Goal: Task Accomplishment & Management: Use online tool/utility

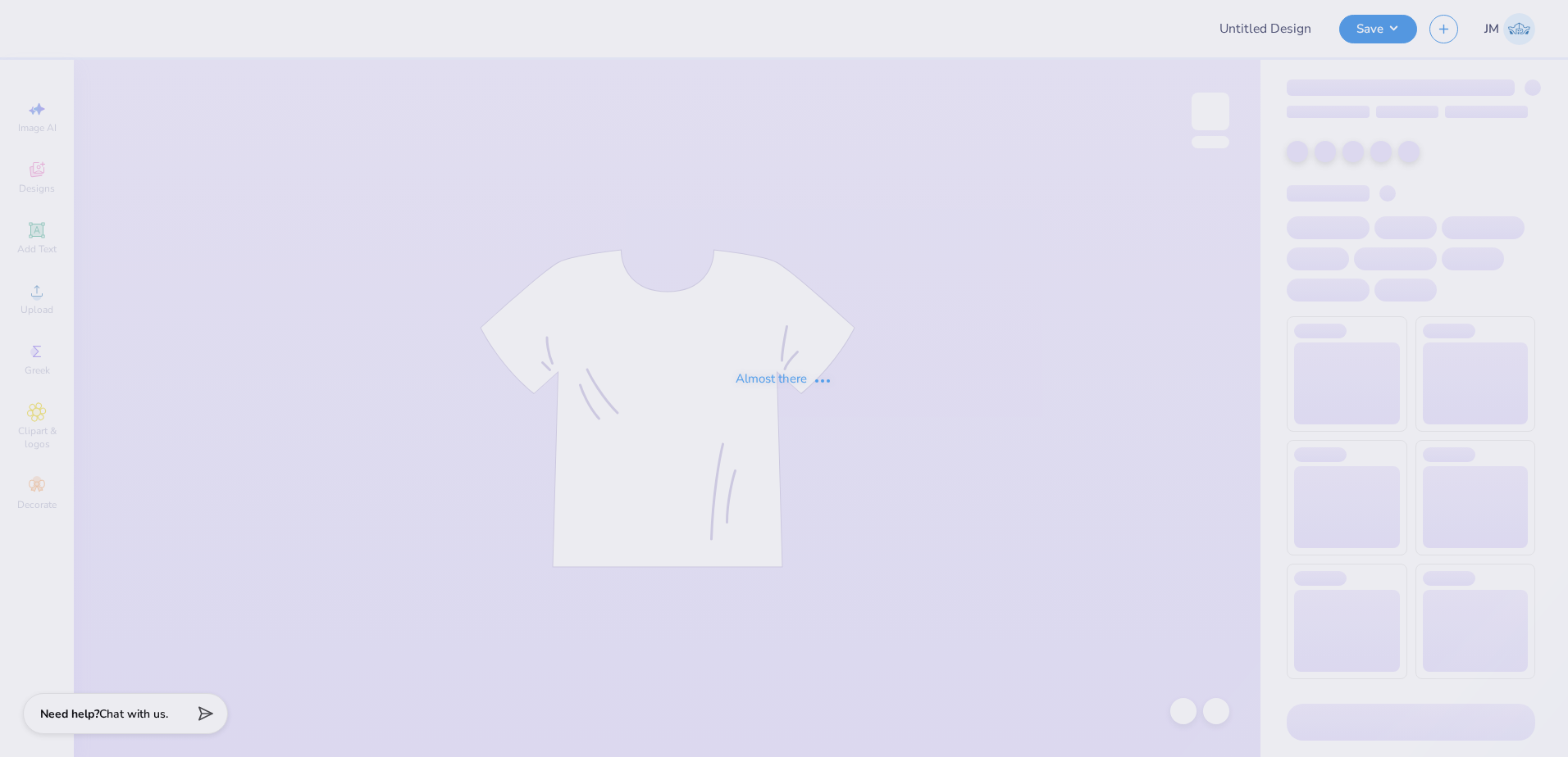
type input "Merch"
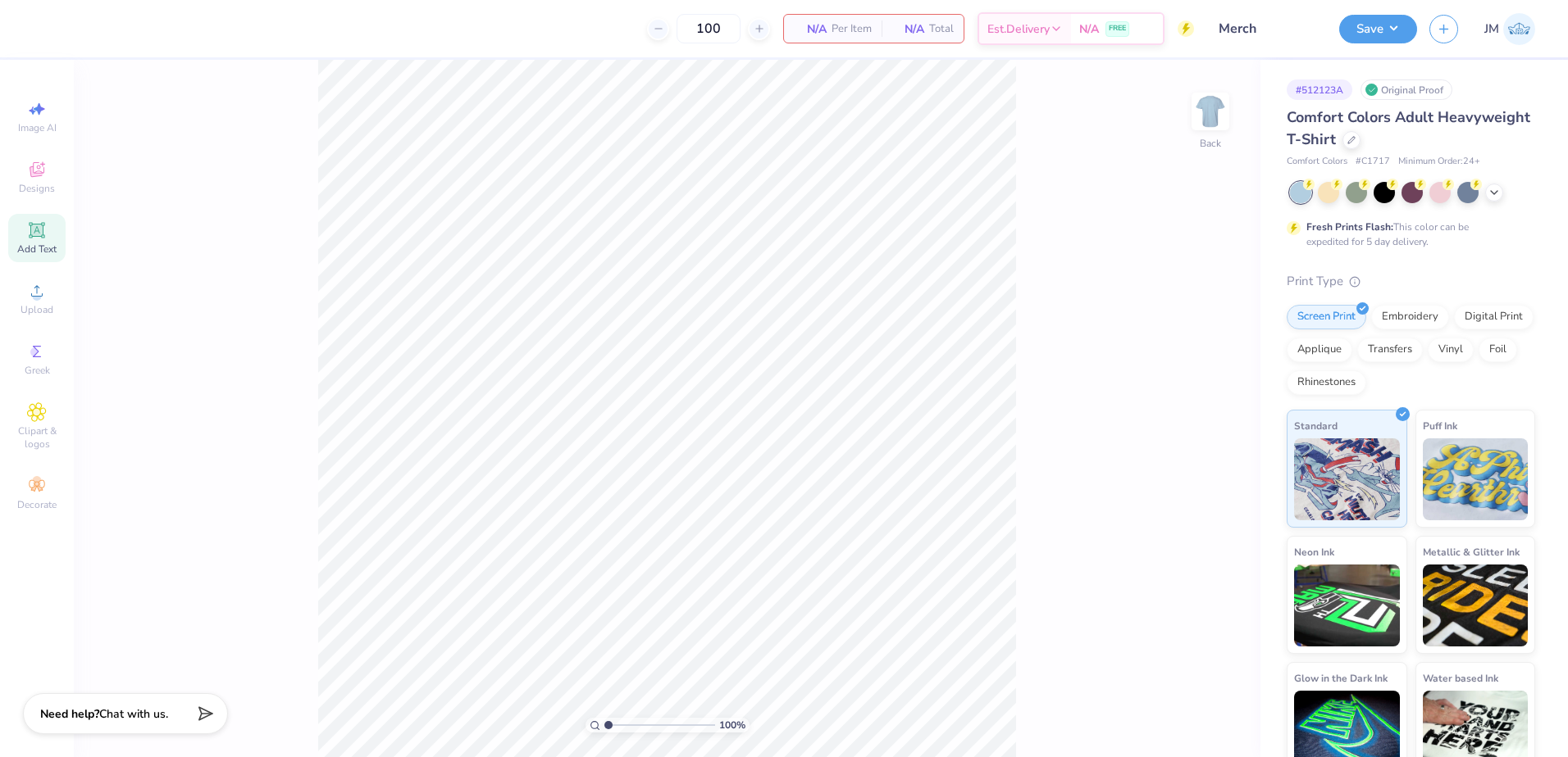
click at [29, 230] on icon at bounding box center [37, 230] width 20 height 20
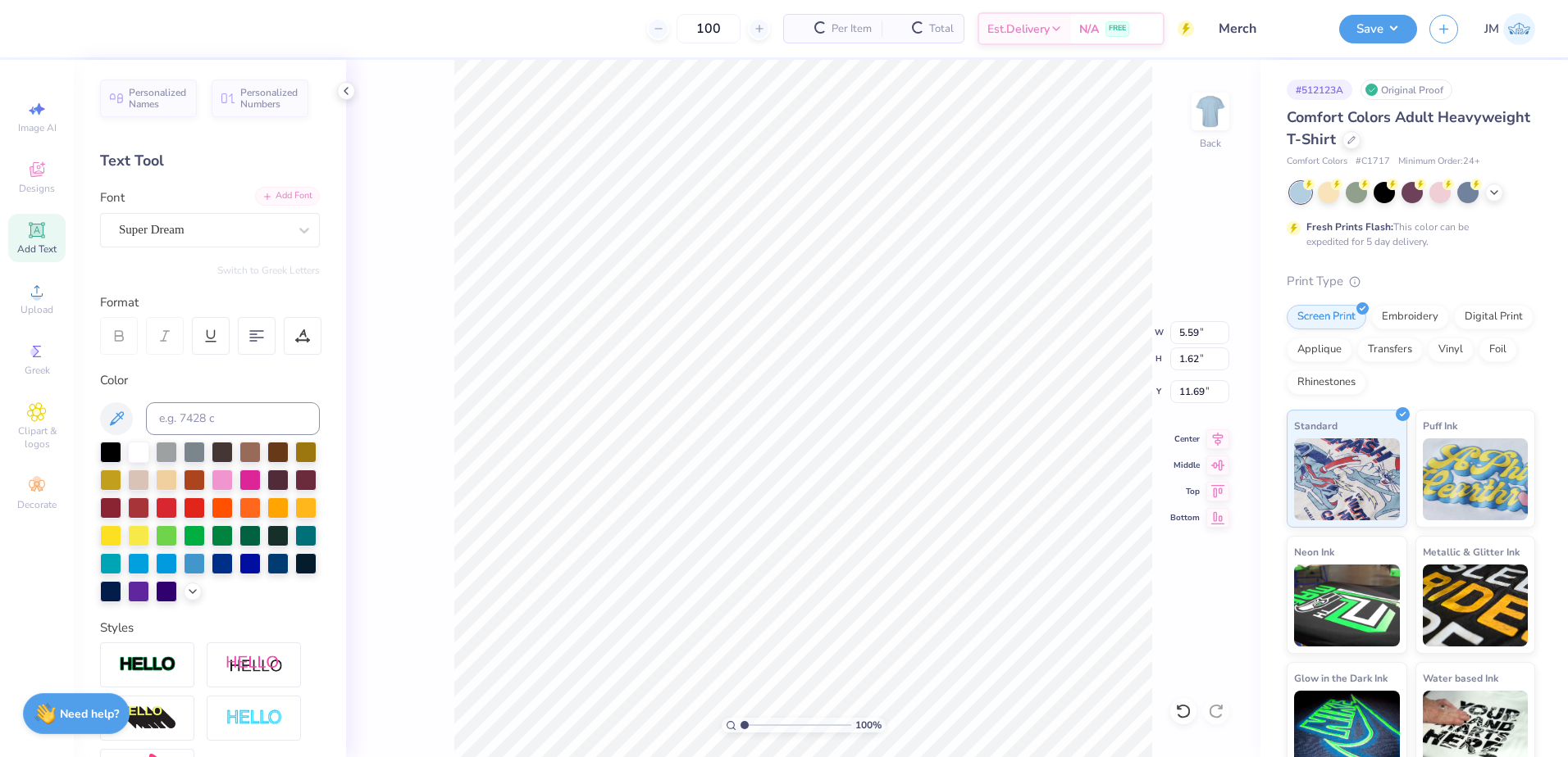
click at [271, 200] on div "Add Font" at bounding box center [287, 196] width 65 height 19
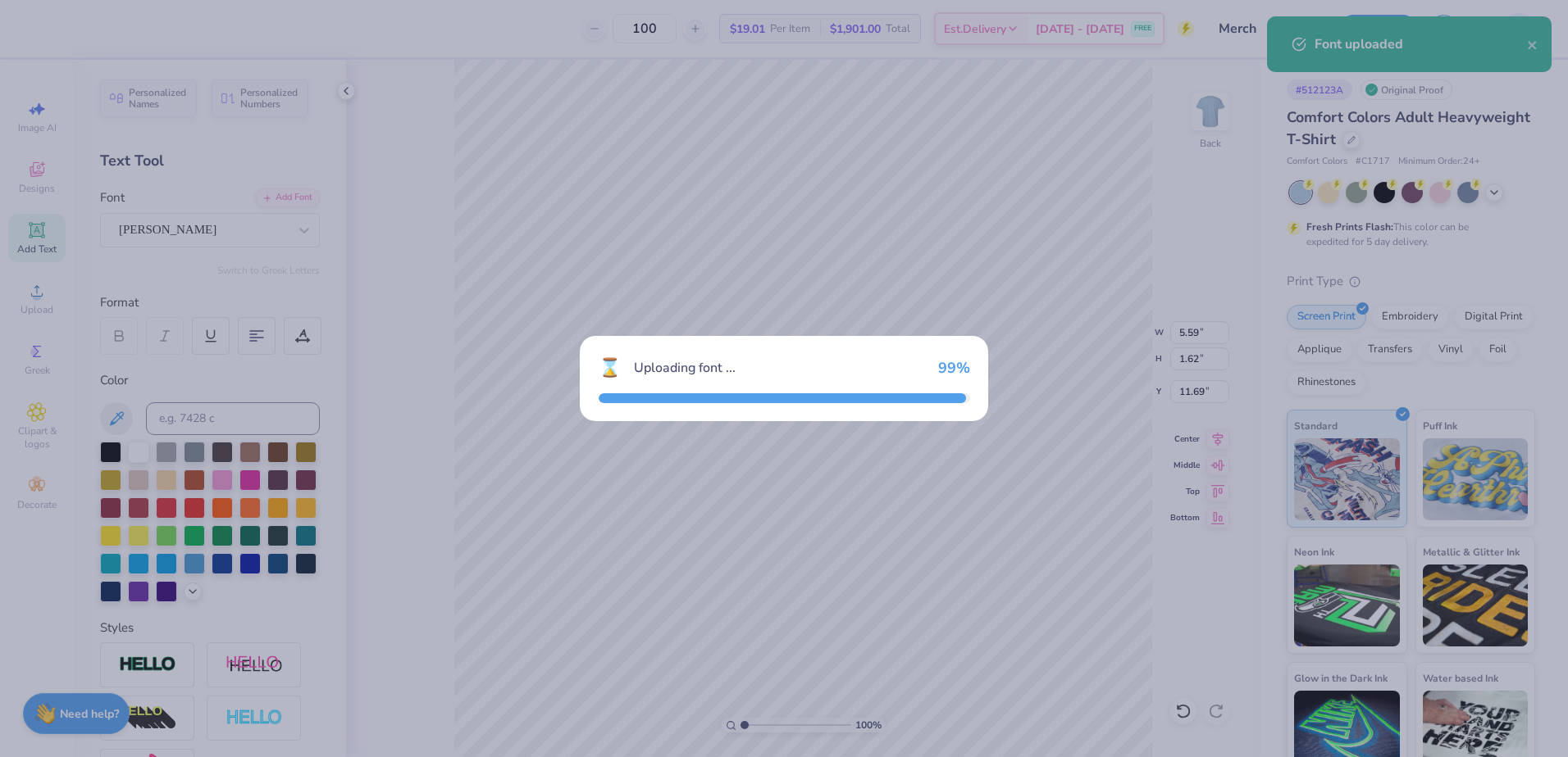
type input "6.68"
type input "1.65"
type input "11.67"
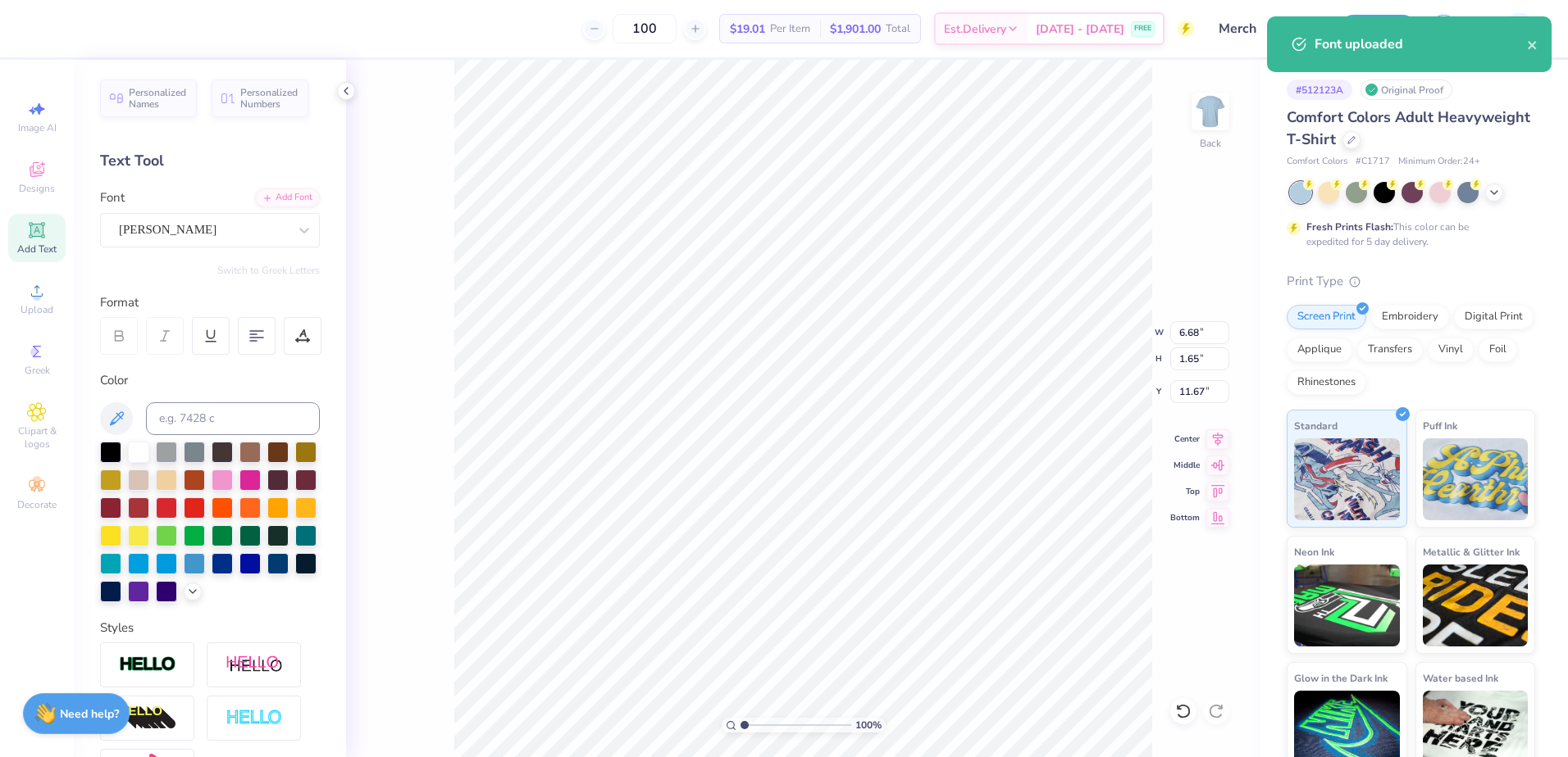
scroll to position [14, 3]
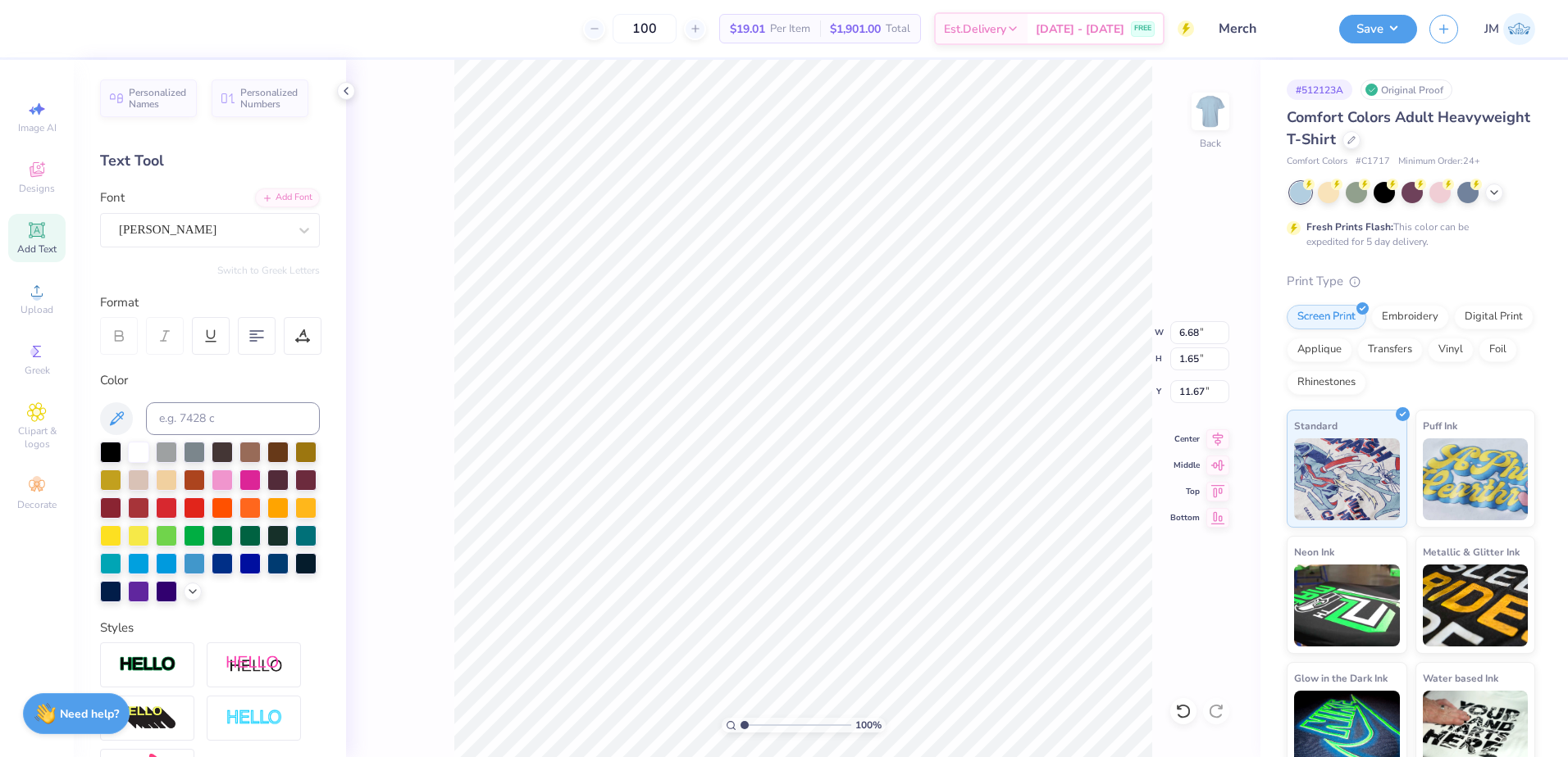
type textarea "DAD'S"
type input "7.85"
click at [270, 423] on input at bounding box center [232, 419] width 173 height 33
type input "7699"
type input "3.69"
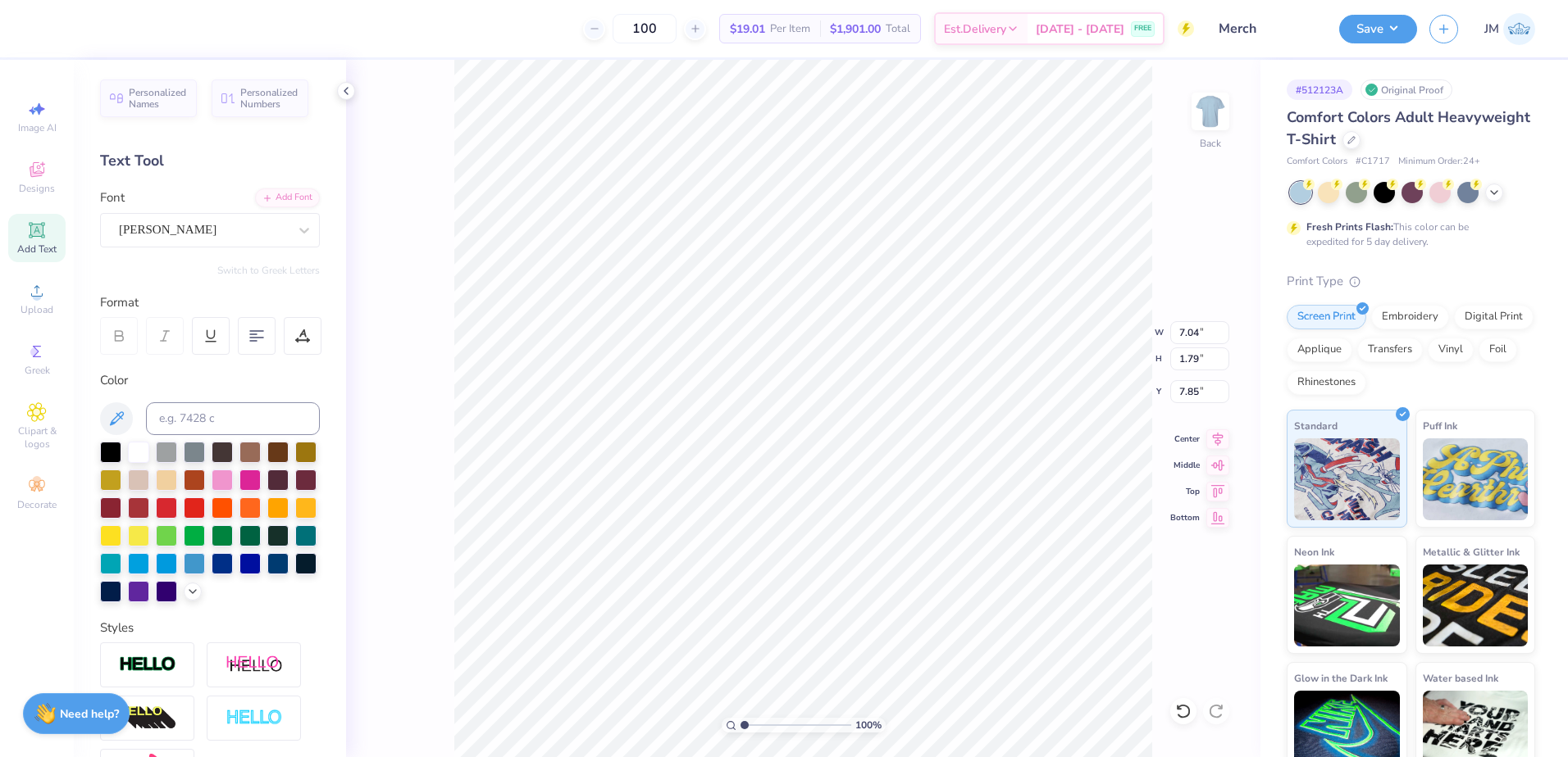
type input "0.94"
type input "8.70"
type input "2.01"
click at [755, 724] on input "range" at bounding box center [796, 725] width 111 height 15
type input "8.37"
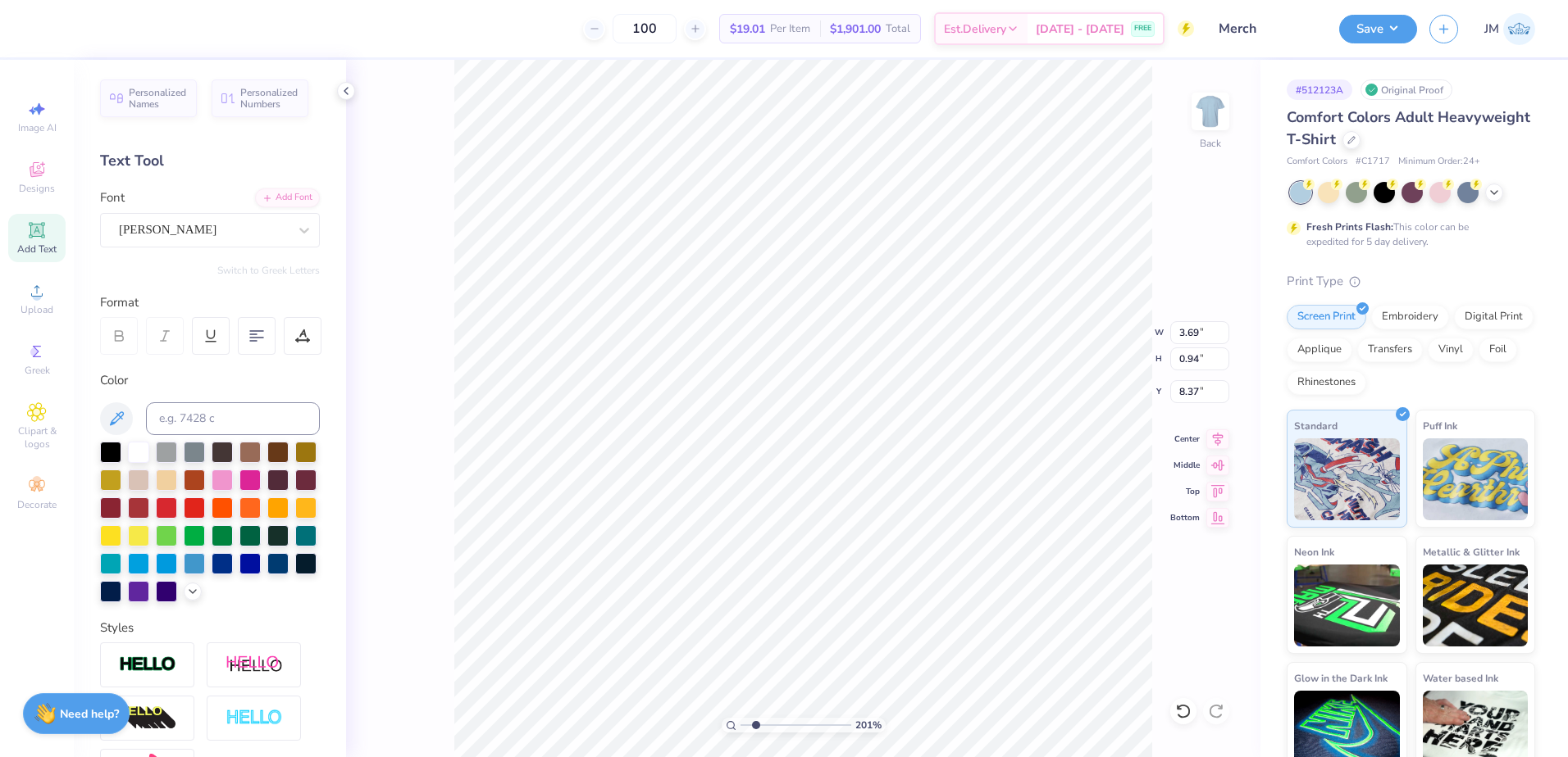
scroll to position [14, 4]
type textarea "WEEKEND"
type input "8.31"
type input "1.41"
click at [749, 718] on input "range" at bounding box center [796, 725] width 111 height 15
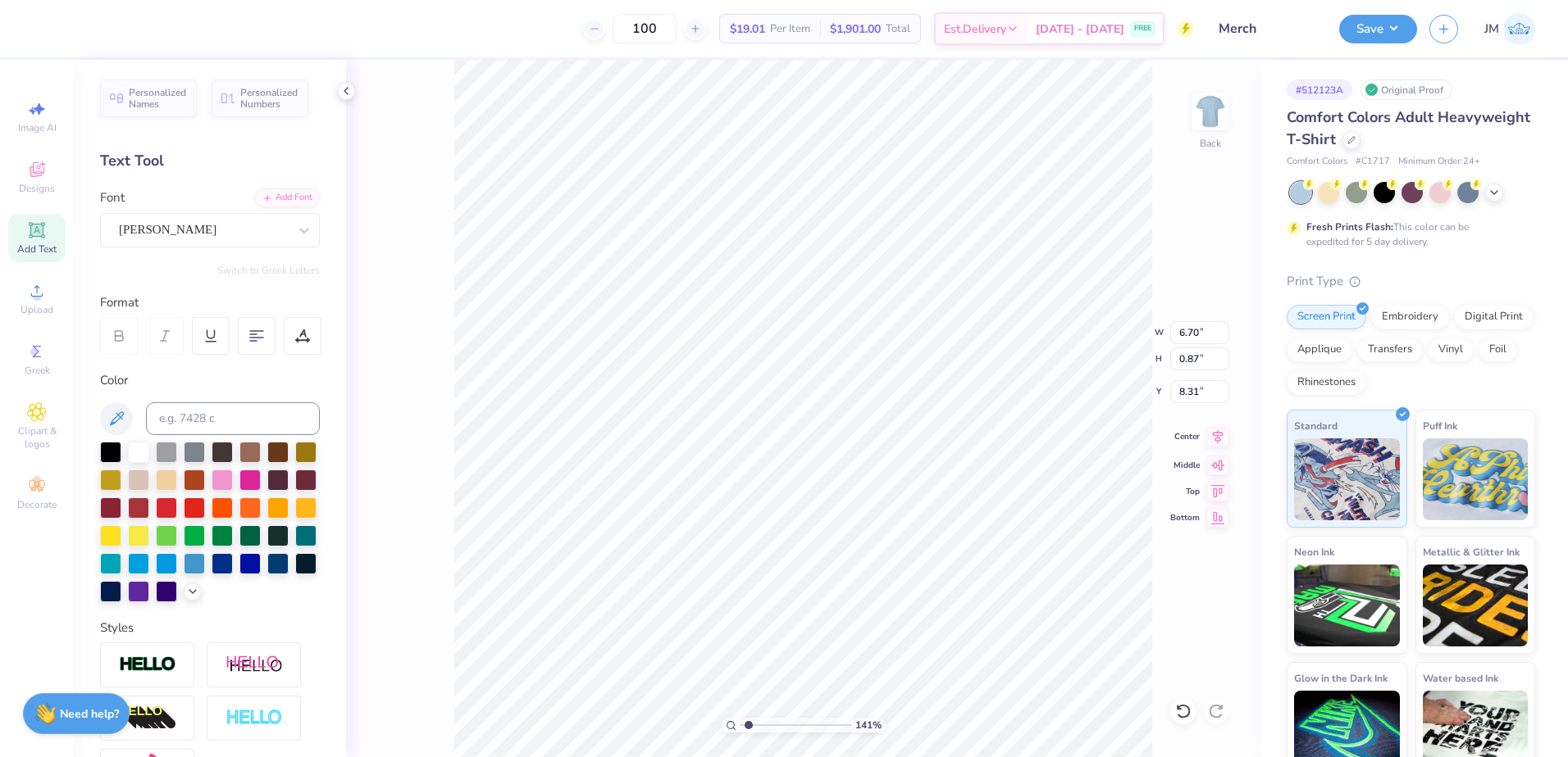
click at [1216, 438] on icon at bounding box center [1217, 437] width 22 height 20
type input "3.69"
type input "0.94"
type input "7.17"
click at [1218, 436] on icon at bounding box center [1217, 437] width 10 height 14
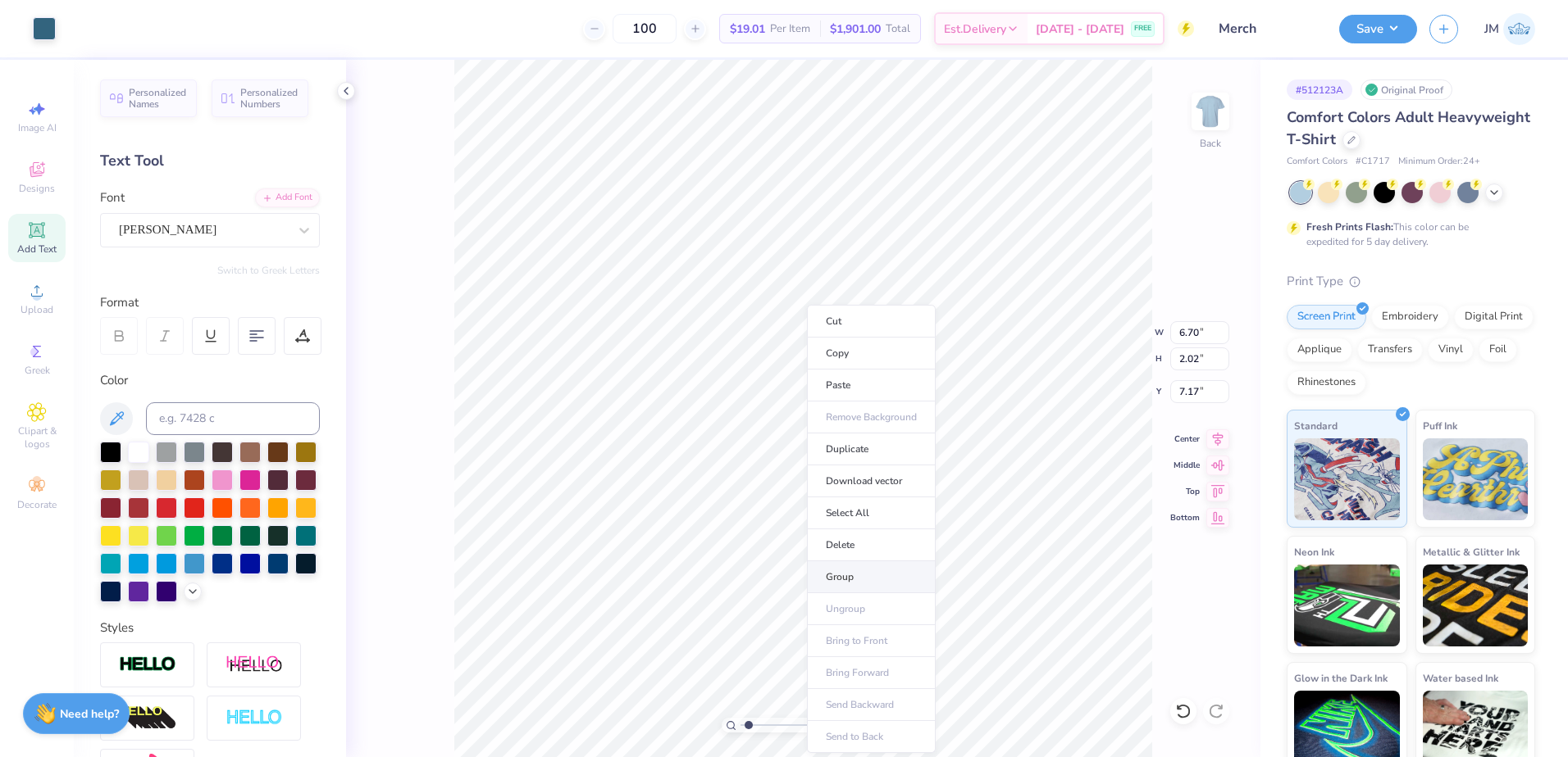
click at [862, 577] on li "Group" at bounding box center [871, 577] width 128 height 32
type input "1"
click at [744, 726] on input "range" at bounding box center [796, 725] width 111 height 15
drag, startPoint x: 1193, startPoint y: 337, endPoint x: 1164, endPoint y: 343, distance: 29.6
click at [1193, 336] on input "6.70" at bounding box center [1199, 333] width 59 height 22
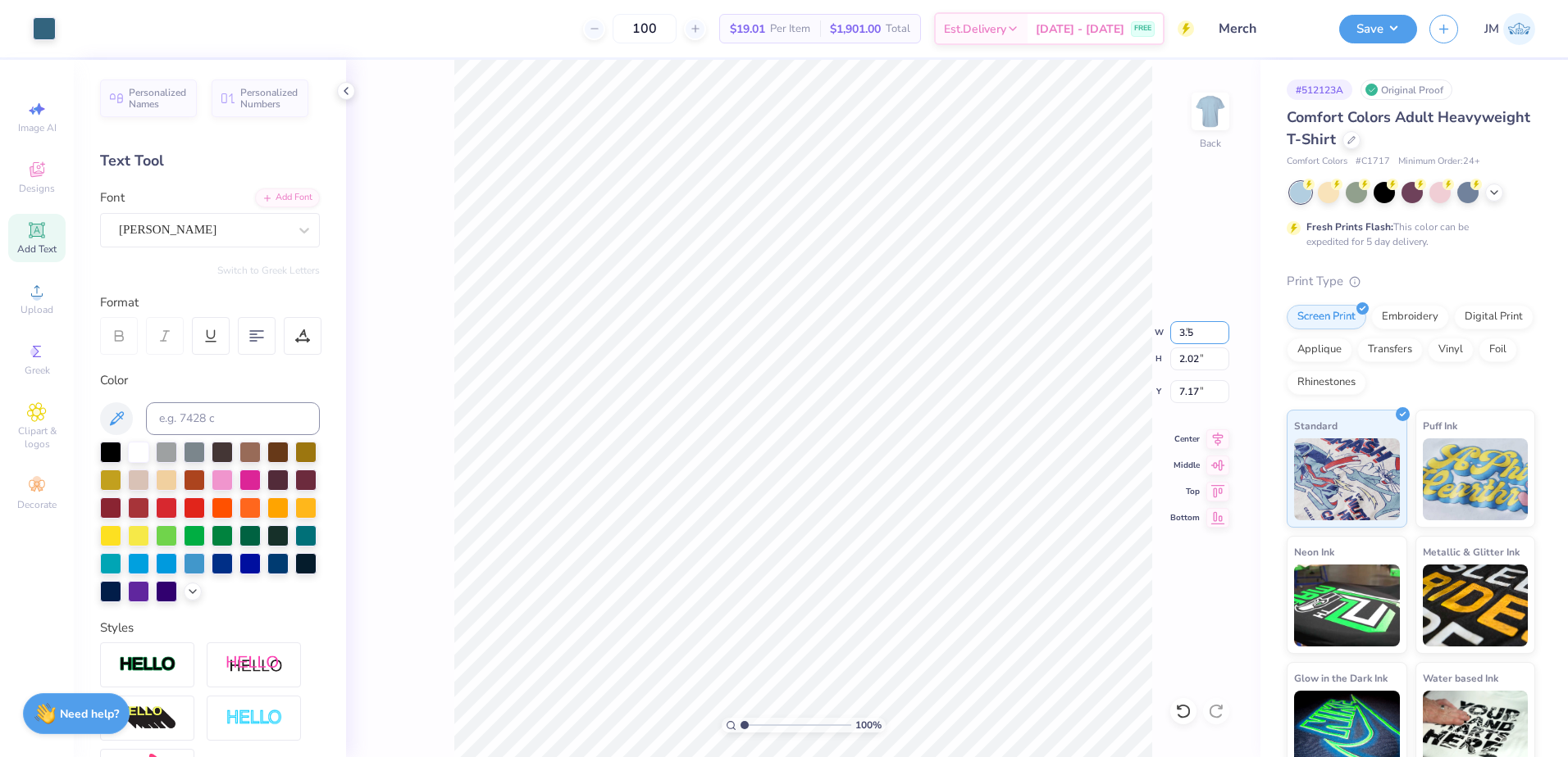
type input "3.50"
type input "1.05"
click at [1184, 382] on input "3.32" at bounding box center [1199, 392] width 59 height 22
click at [1195, 359] on input "1.05" at bounding box center [1199, 359] width 59 height 22
type input "3.00"
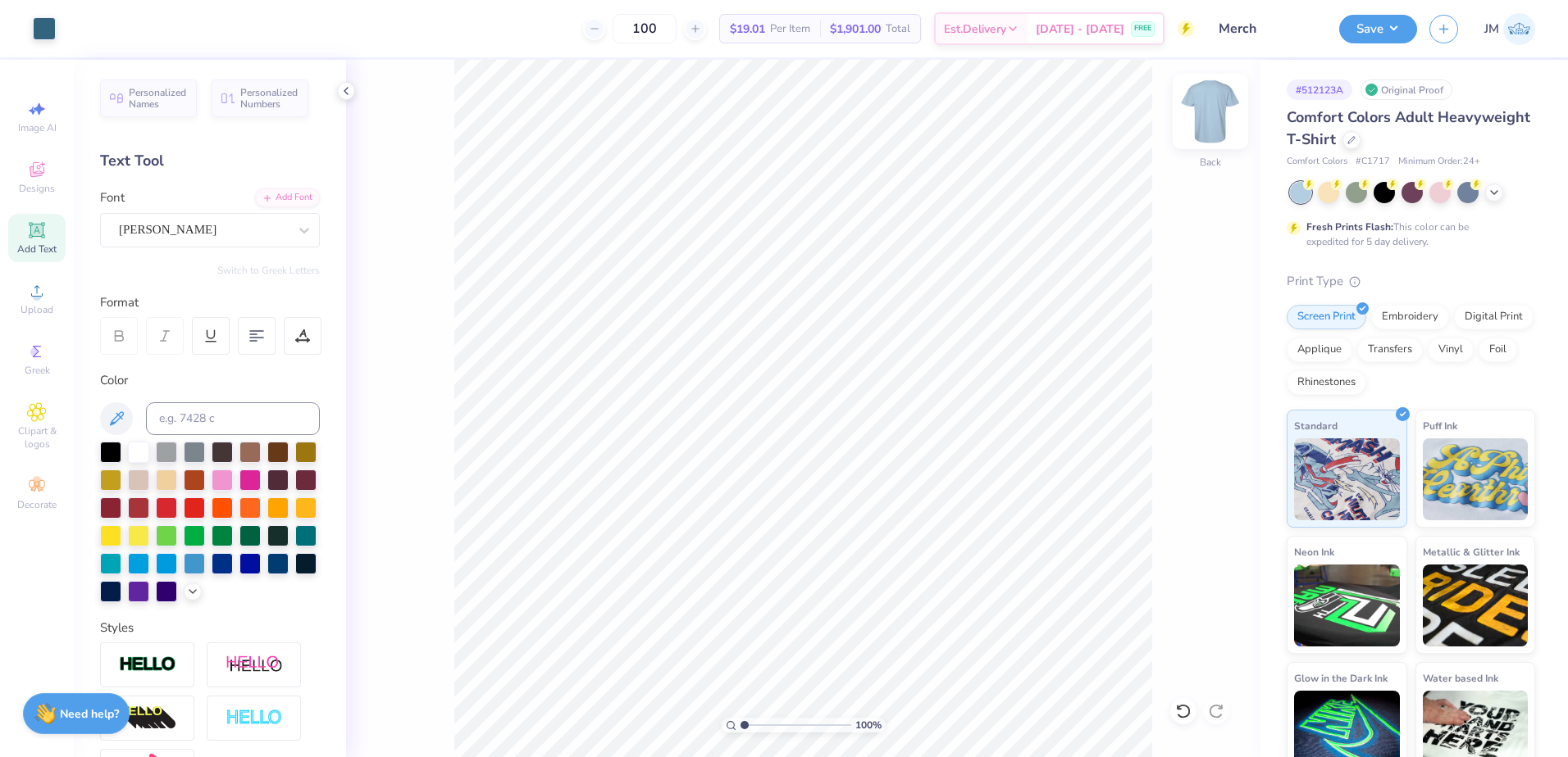
click at [1224, 114] on img at bounding box center [1210, 111] width 66 height 66
click at [40, 299] on circle at bounding box center [37, 296] width 9 height 9
click at [34, 307] on span "Upload" at bounding box center [37, 310] width 33 height 13
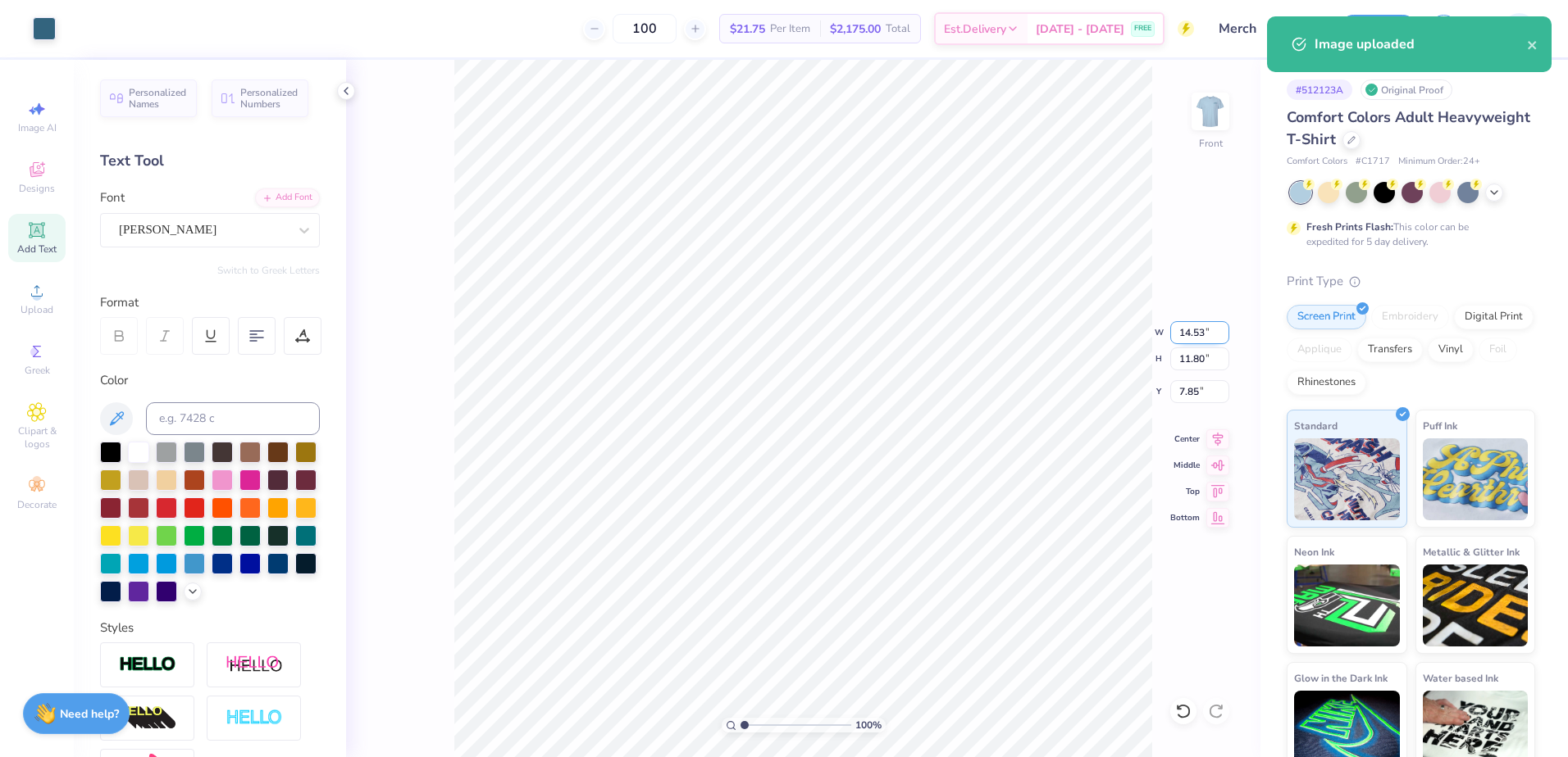
click at [1202, 329] on input "14.53" at bounding box center [1199, 333] width 59 height 22
type input "12.50"
type input "10.15"
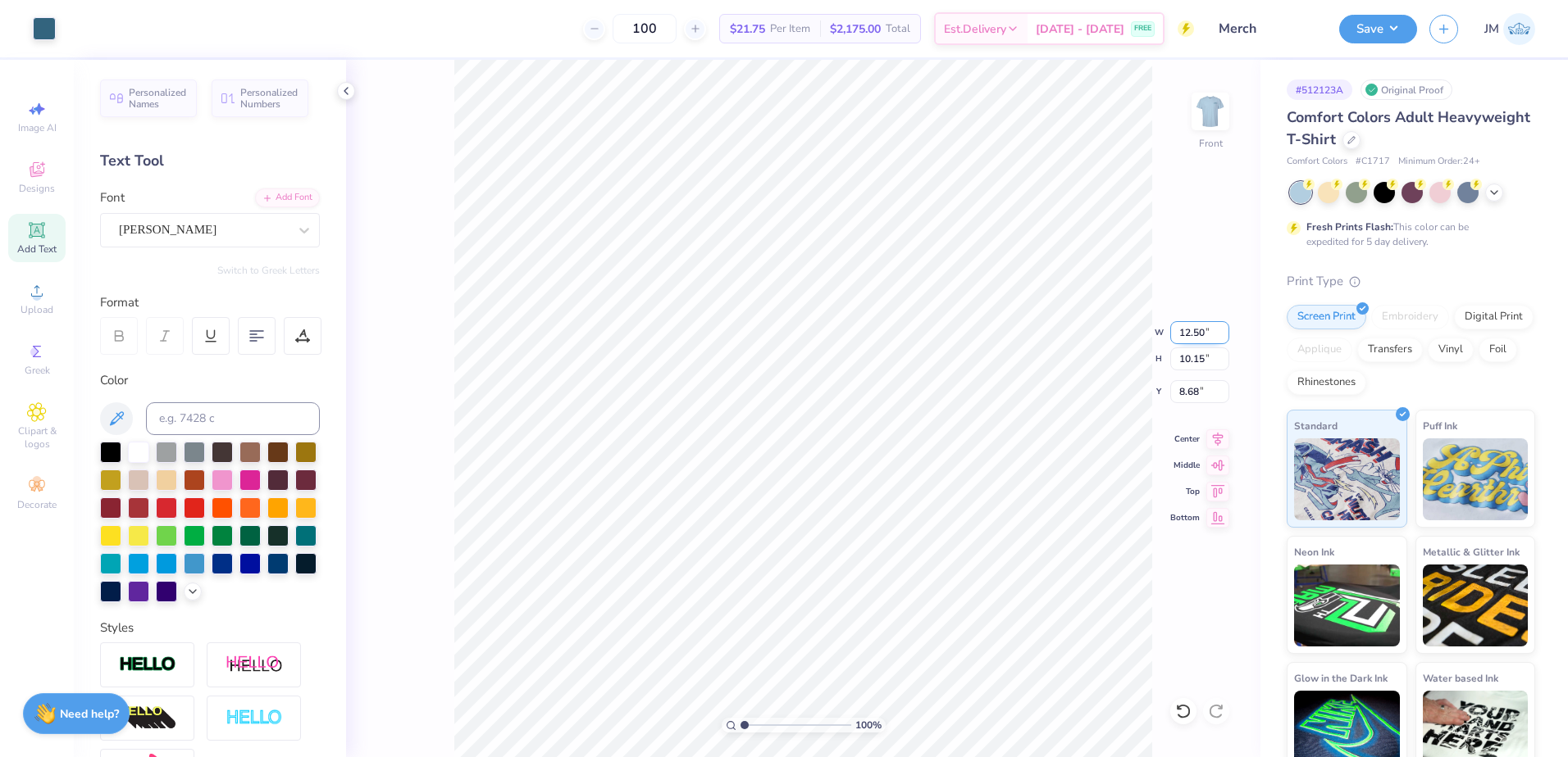
click at [1192, 337] on input "12.50" at bounding box center [1199, 333] width 59 height 22
click at [1190, 390] on input "8.68" at bounding box center [1199, 392] width 59 height 22
click at [1202, 366] on input "10.15" at bounding box center [1199, 359] width 59 height 22
type input "3.00"
click at [1195, 330] on input "12.50" at bounding box center [1199, 333] width 59 height 22
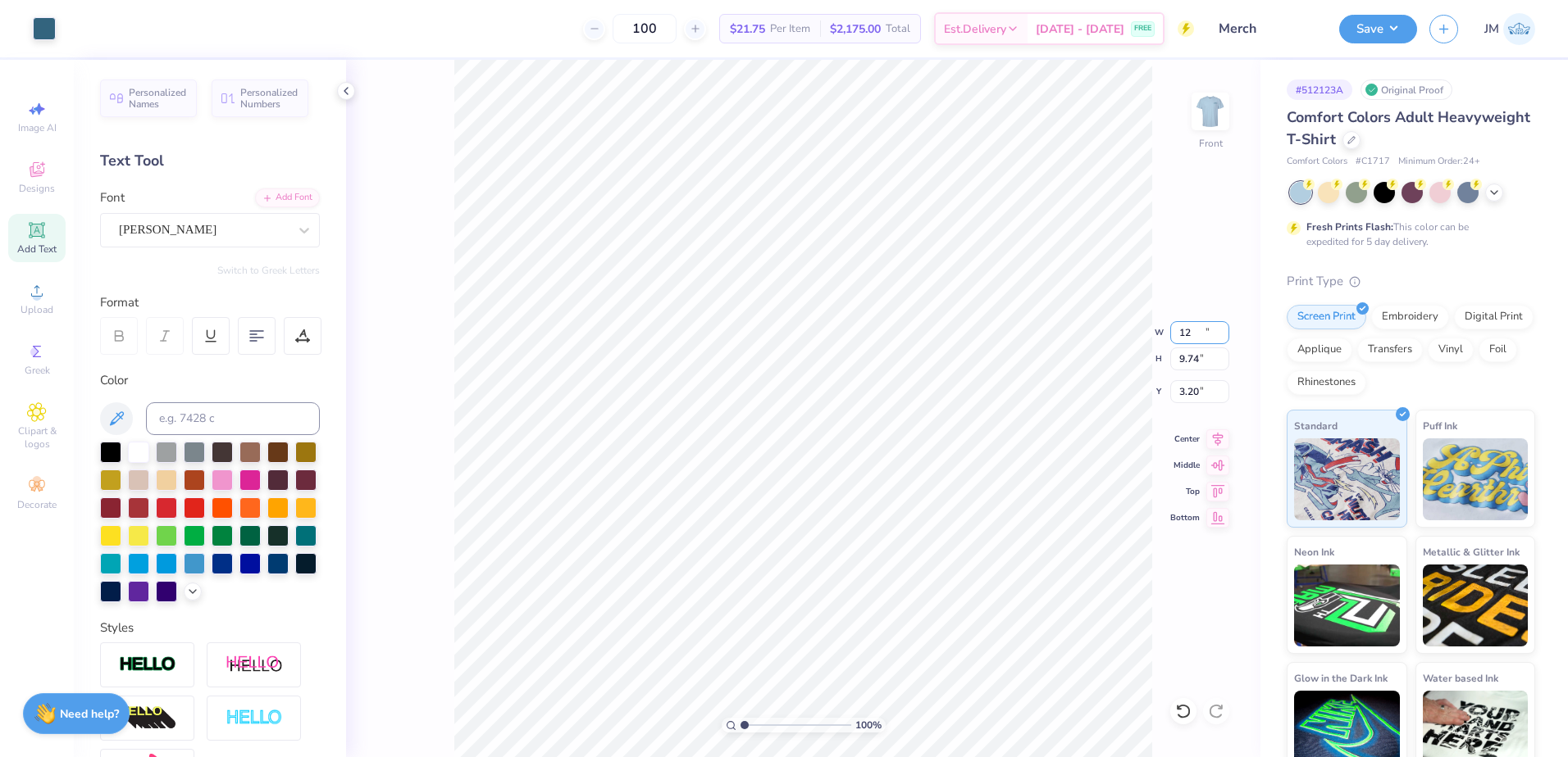
type input "12.00"
type input "9.74"
type input "3.20"
click at [1183, 393] on input "3.20" at bounding box center [1199, 392] width 59 height 22
click at [1195, 359] on input "9.74" at bounding box center [1199, 359] width 59 height 22
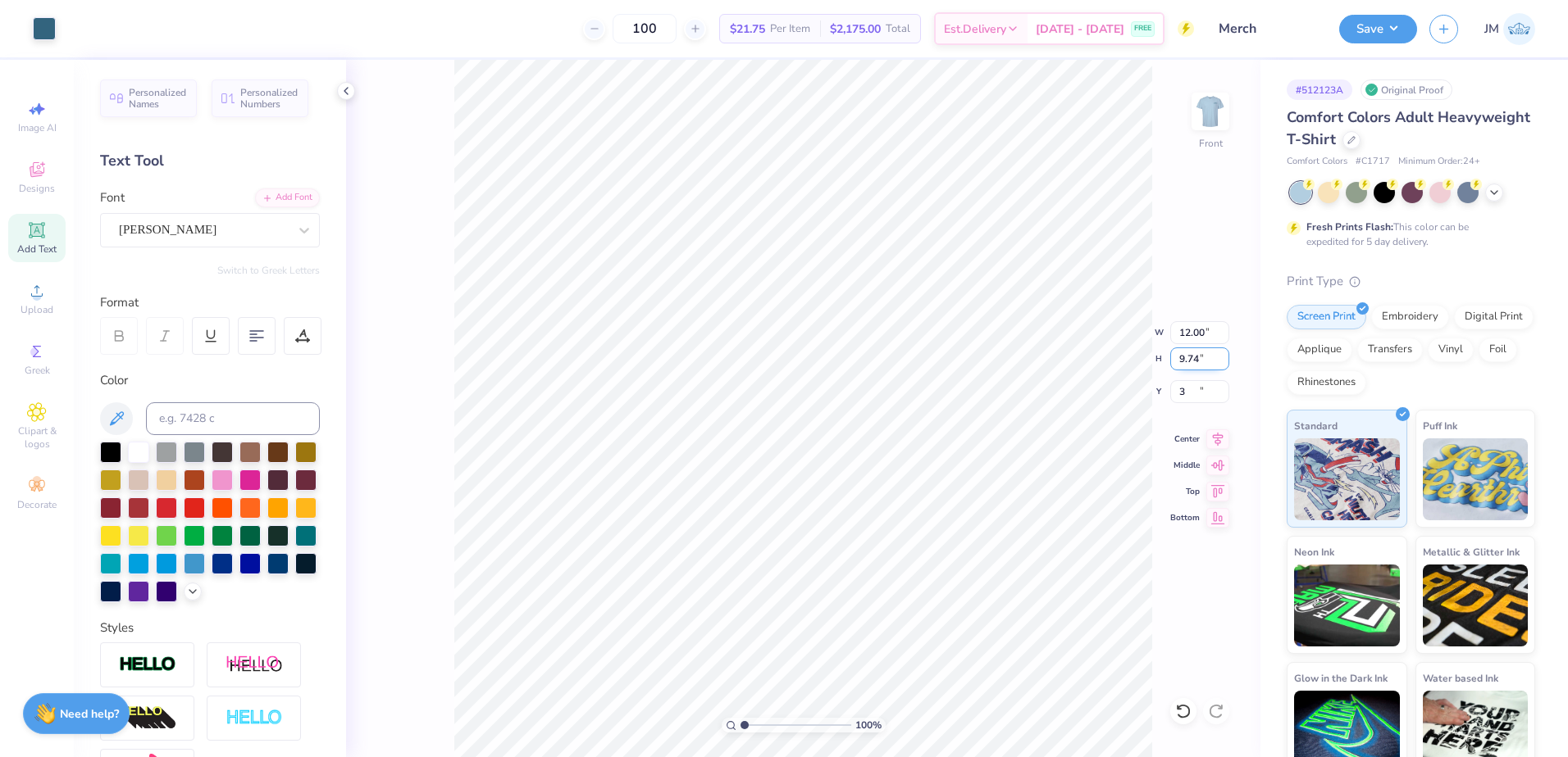
type input "3.00"
click at [1202, 129] on img at bounding box center [1210, 111] width 66 height 66
click at [1195, 128] on img at bounding box center [1210, 111] width 66 height 66
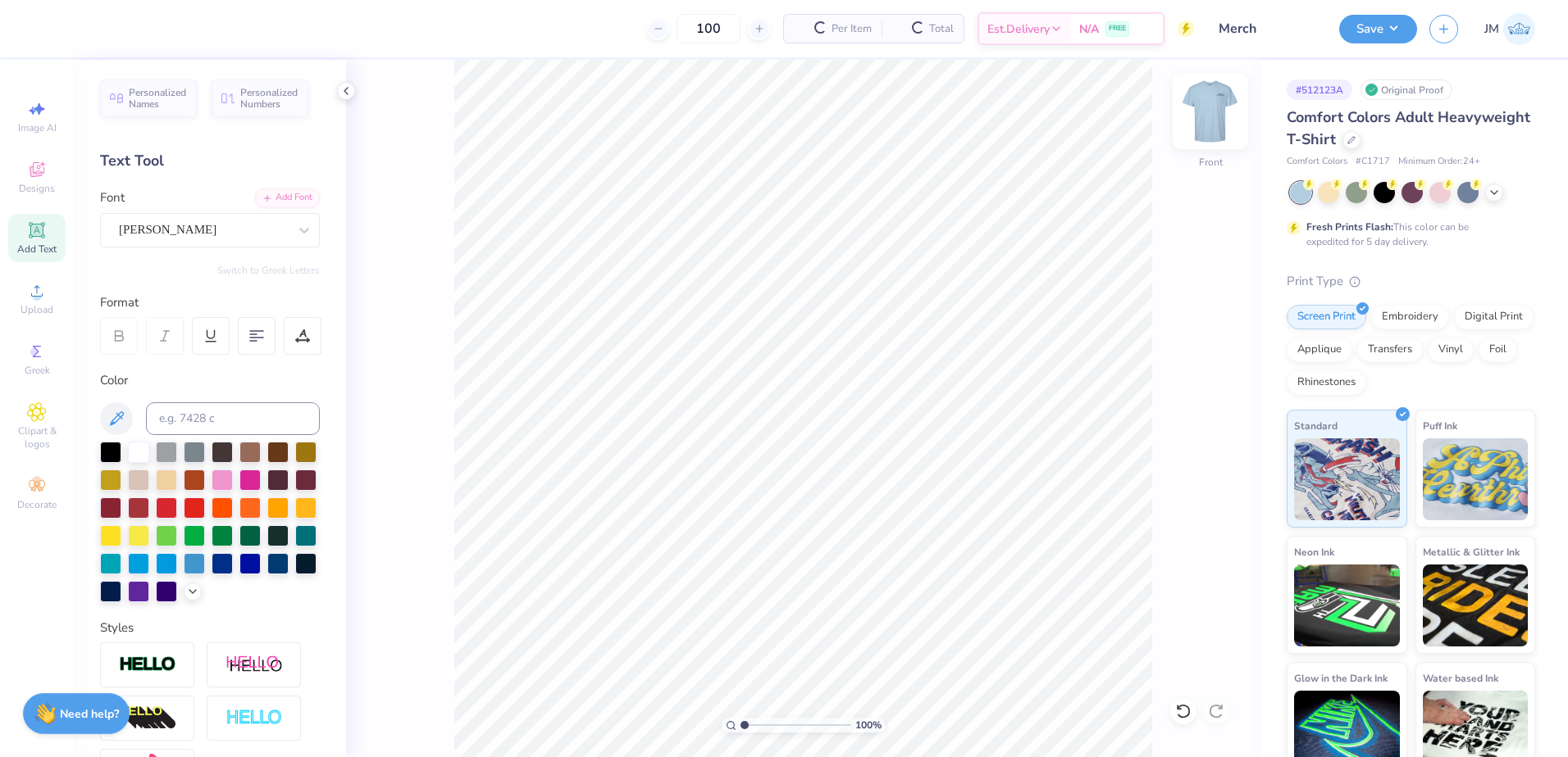
click at [1206, 126] on img at bounding box center [1210, 111] width 66 height 66
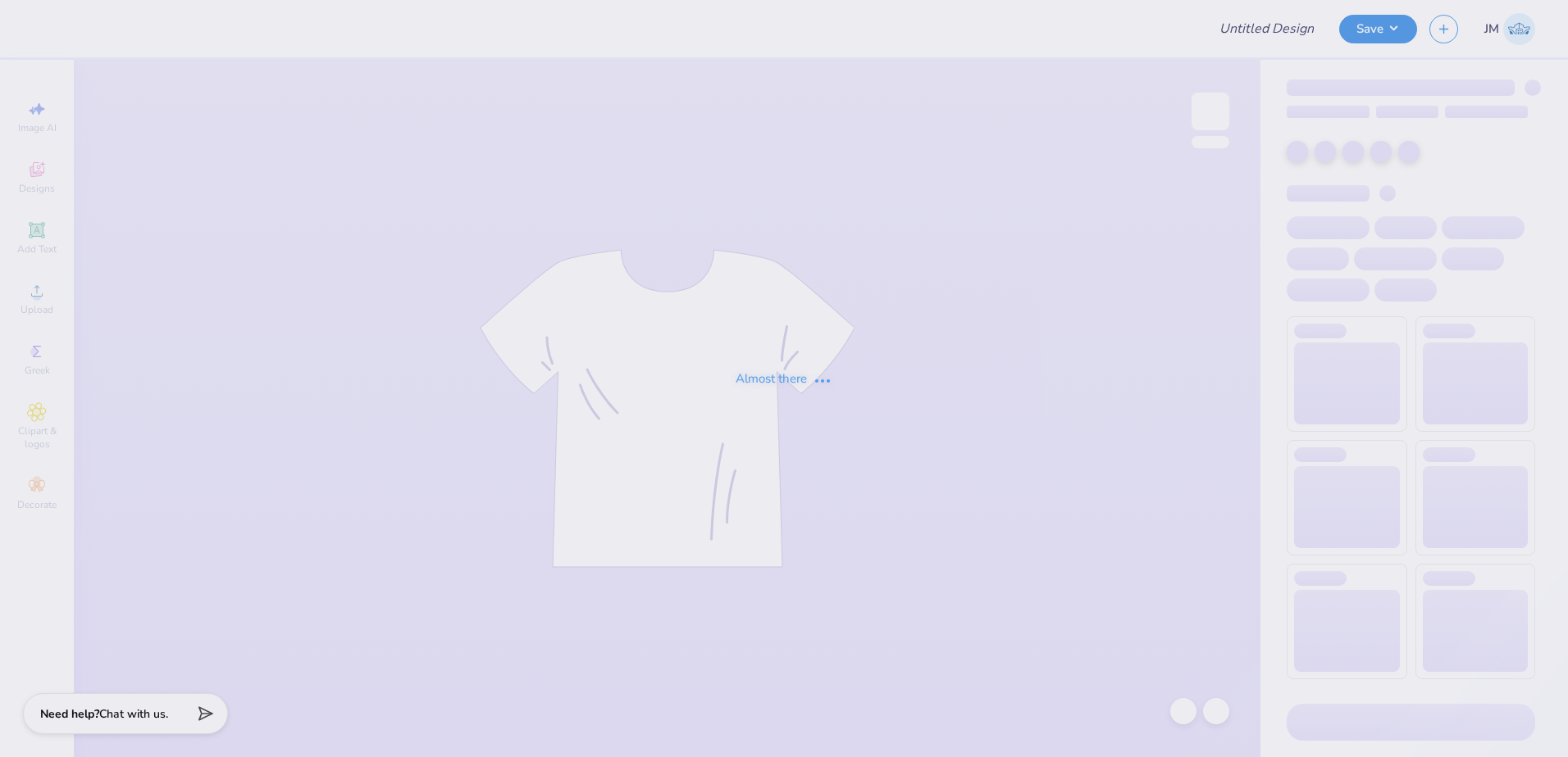
type input "Merch"
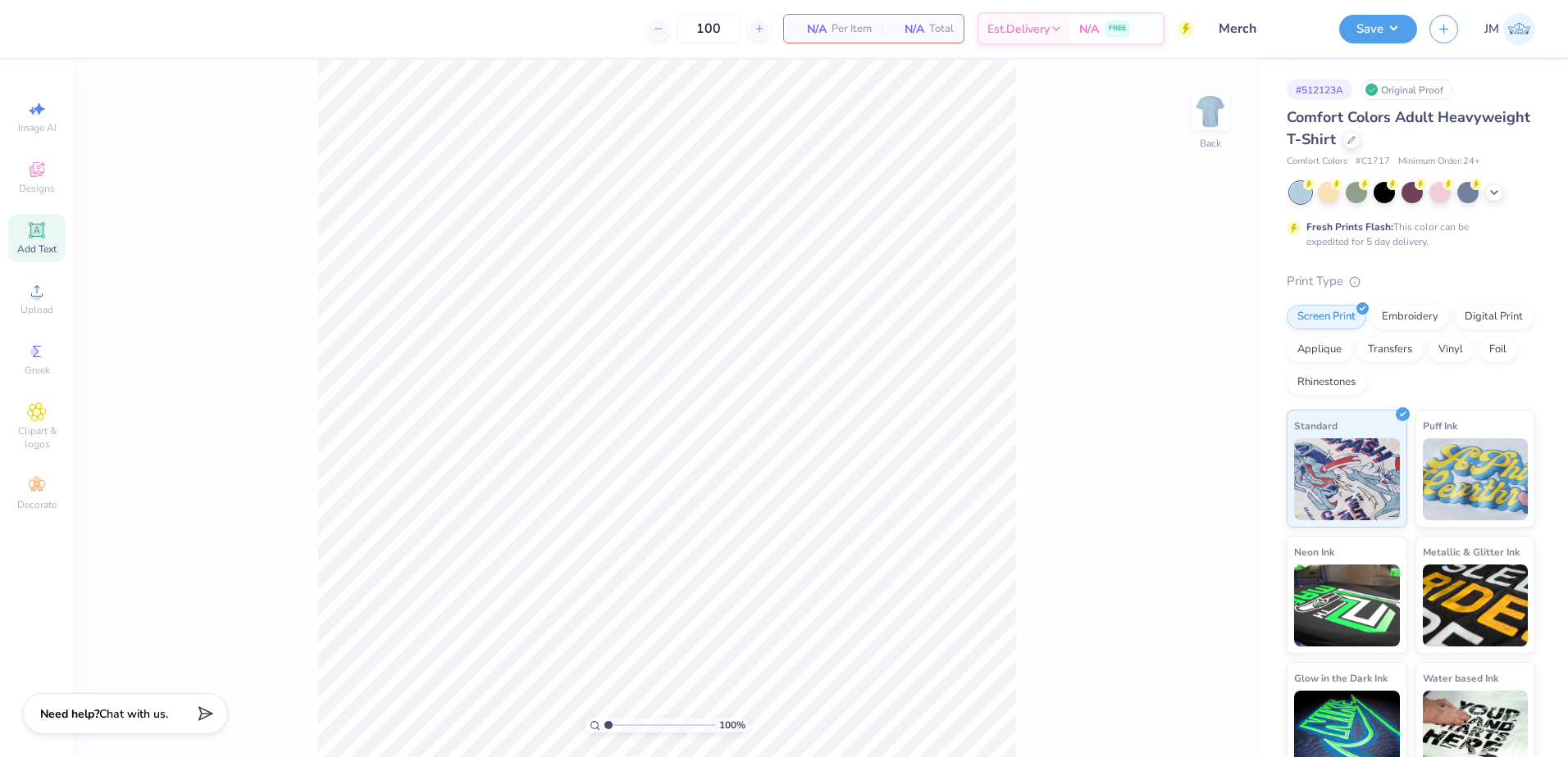
click at [38, 243] on span "Add Text" at bounding box center [37, 249] width 39 height 13
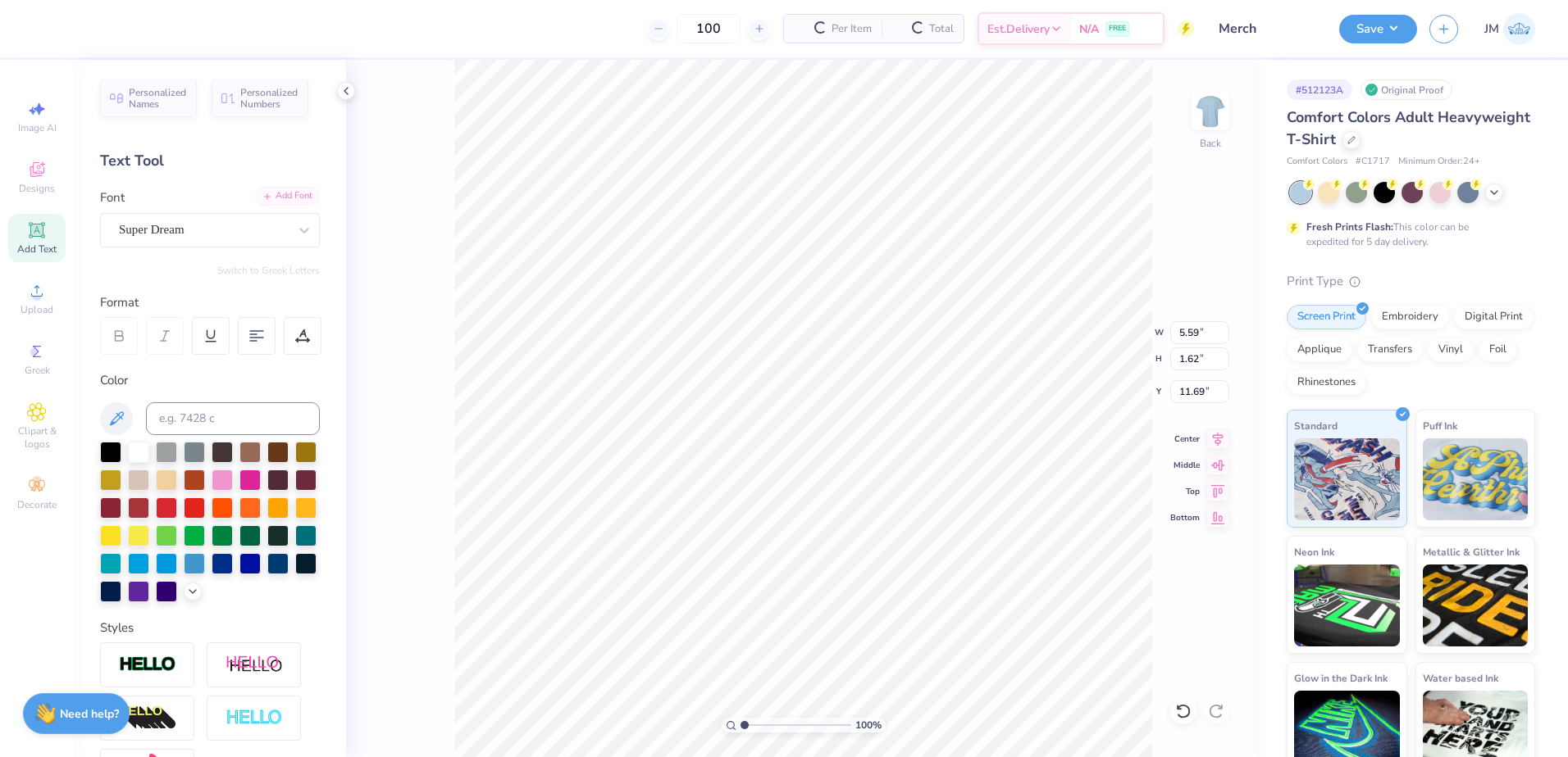
click at [279, 193] on div "Add Font" at bounding box center [287, 196] width 65 height 19
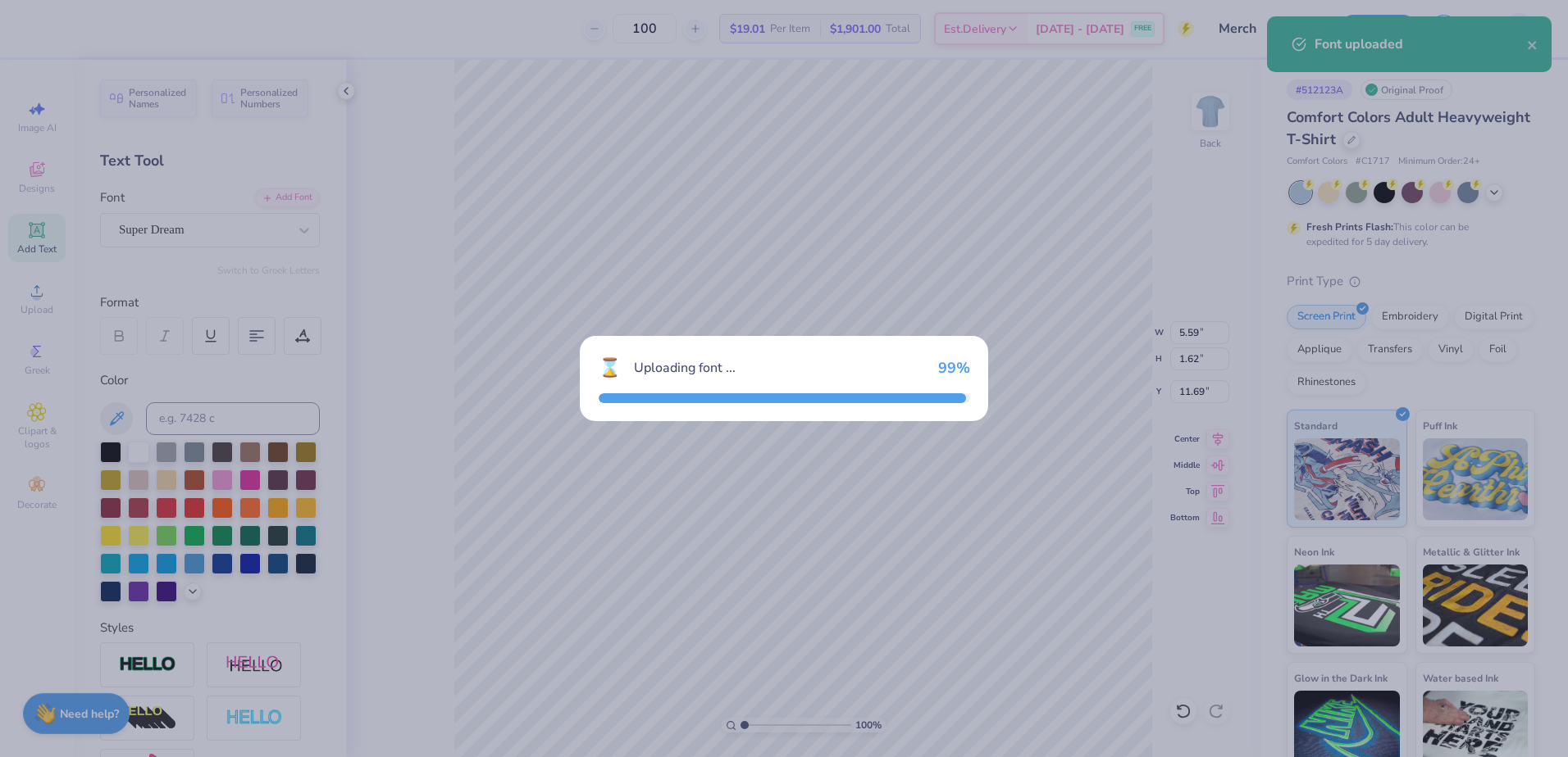
type input "6.68"
type input "1.65"
type input "11.67"
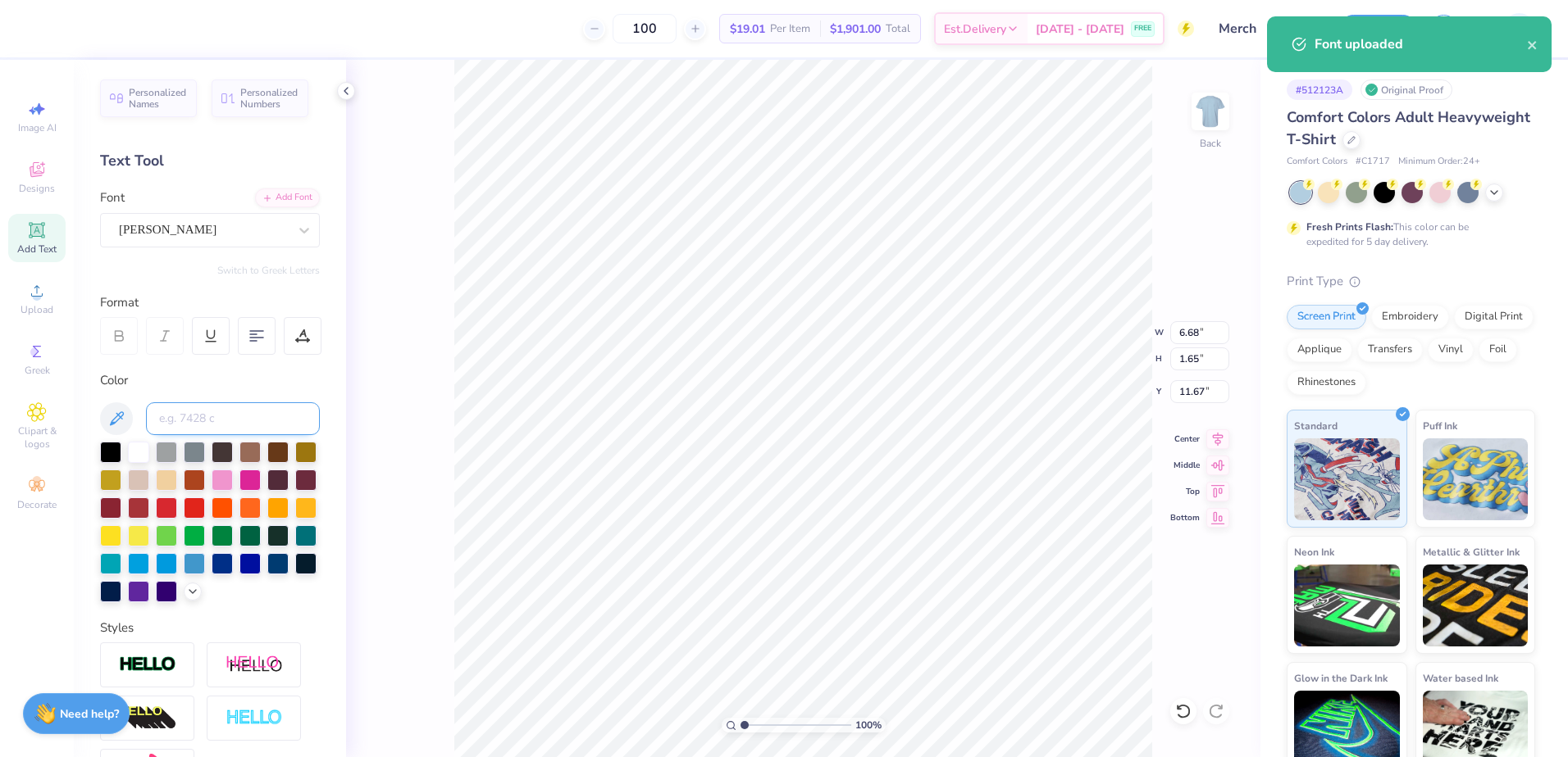
click at [262, 408] on input at bounding box center [232, 419] width 173 height 33
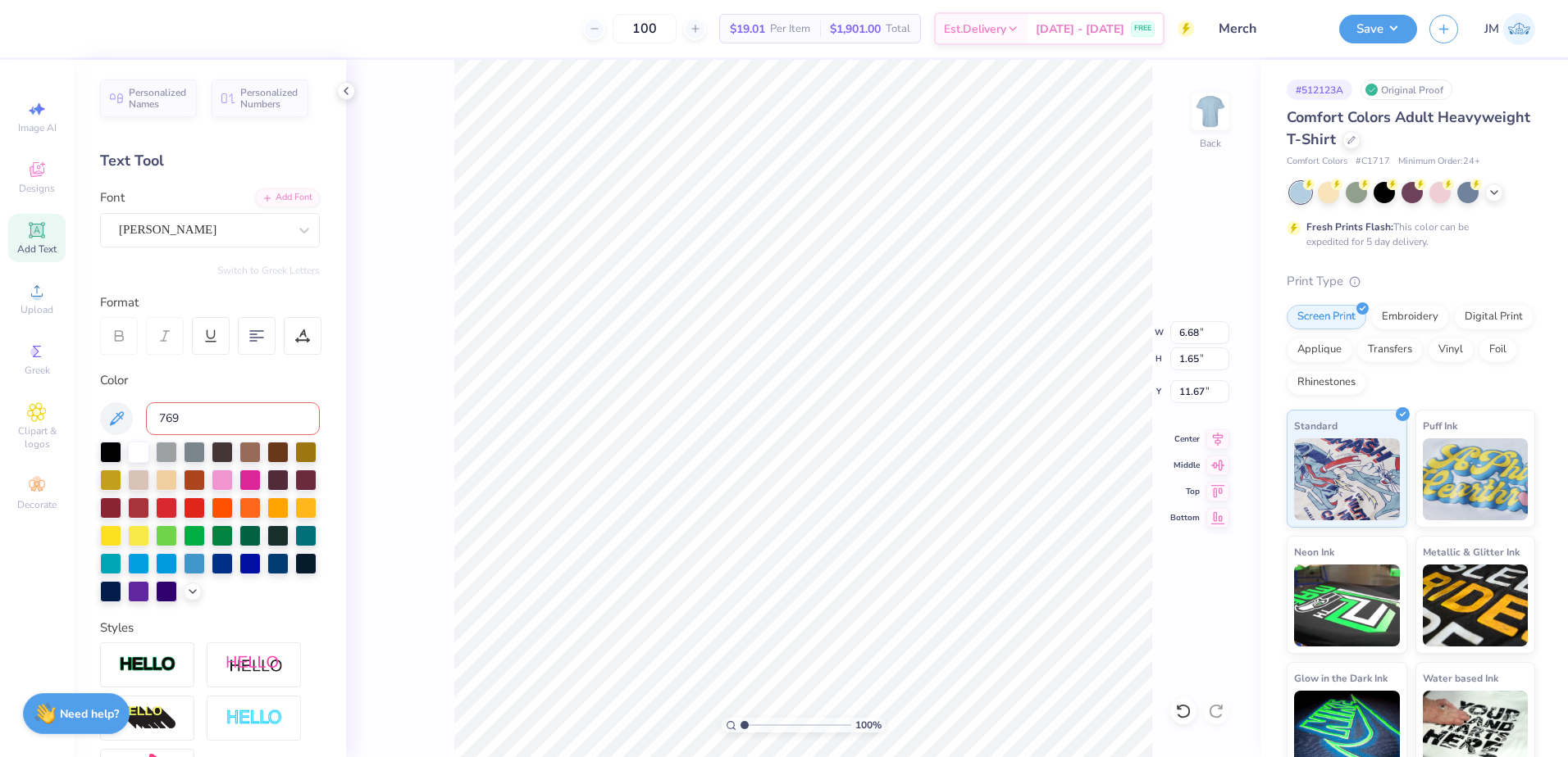
type input "7699"
type textarea "DAD'S"
type input "9.53"
type textarea "WEEKEND"
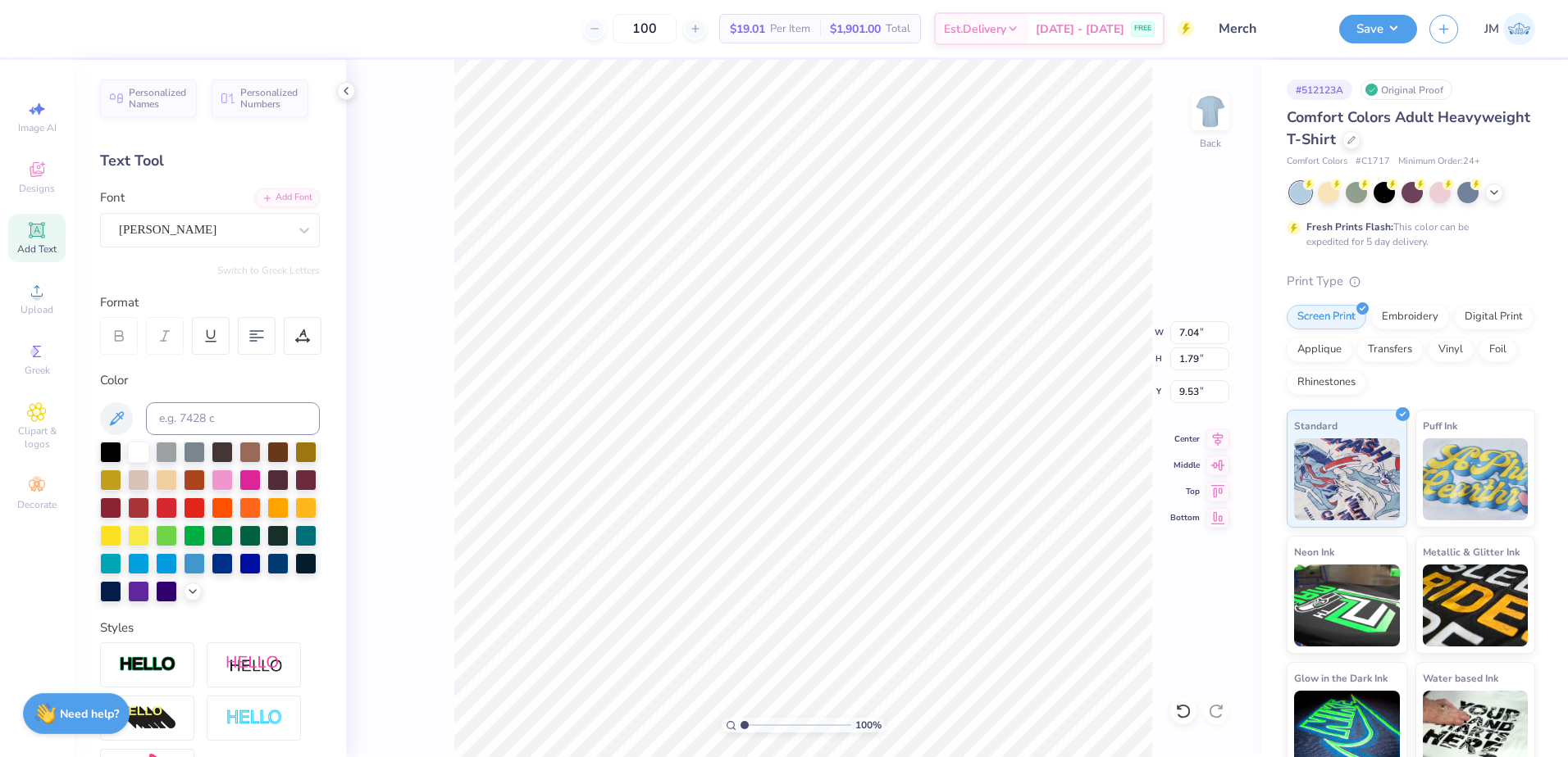
scroll to position [14, 4]
type input "2.83"
click at [764, 727] on input "range" at bounding box center [796, 725] width 111 height 15
type input "9.66"
type input "1.63"
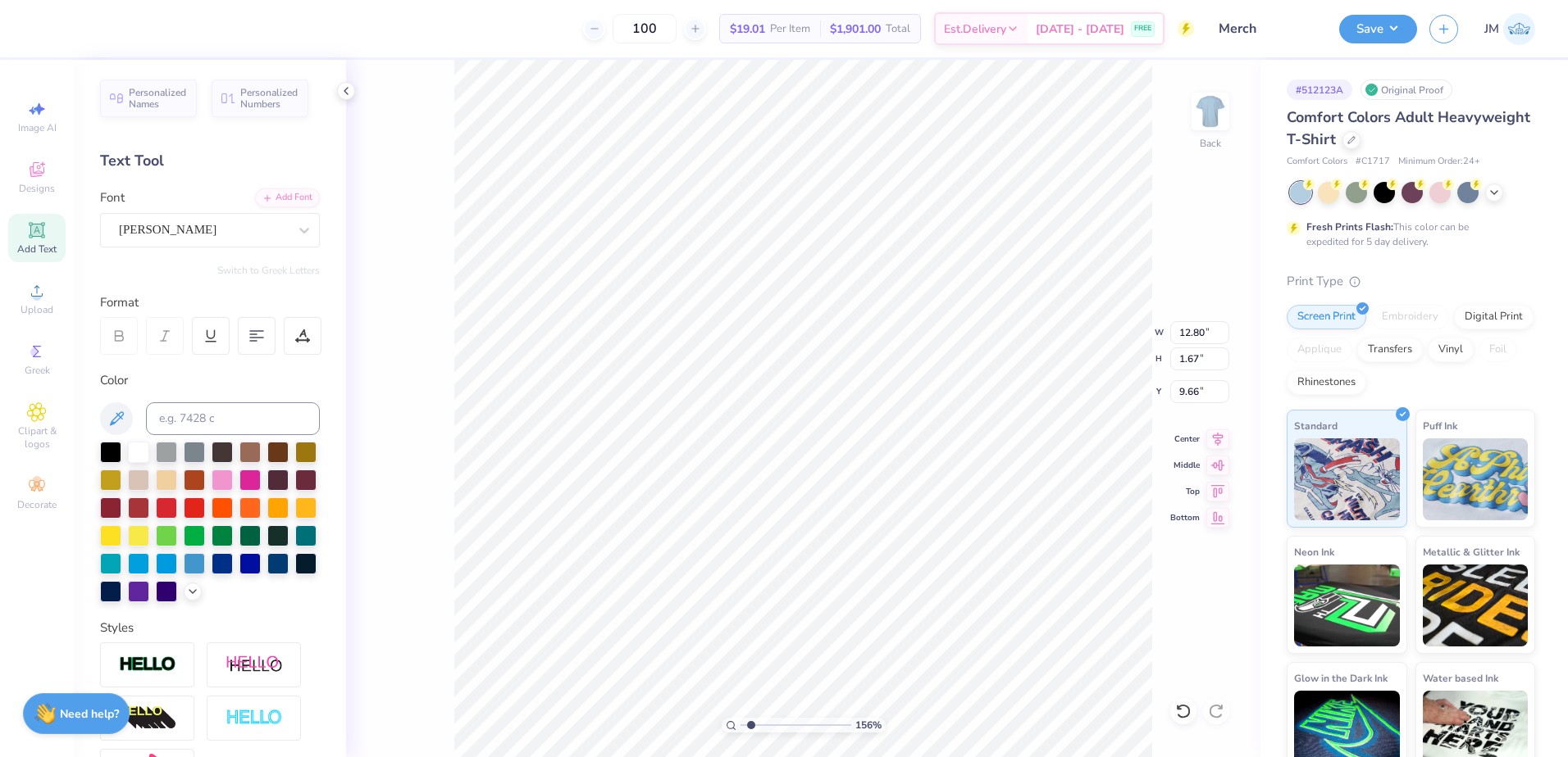
click at [751, 718] on input "range" at bounding box center [796, 725] width 111 height 15
type input "3.79"
type input "7.53"
drag, startPoint x: 1209, startPoint y: 433, endPoint x: 1189, endPoint y: 430, distance: 20.2
click at [1209, 432] on icon at bounding box center [1217, 437] width 22 height 20
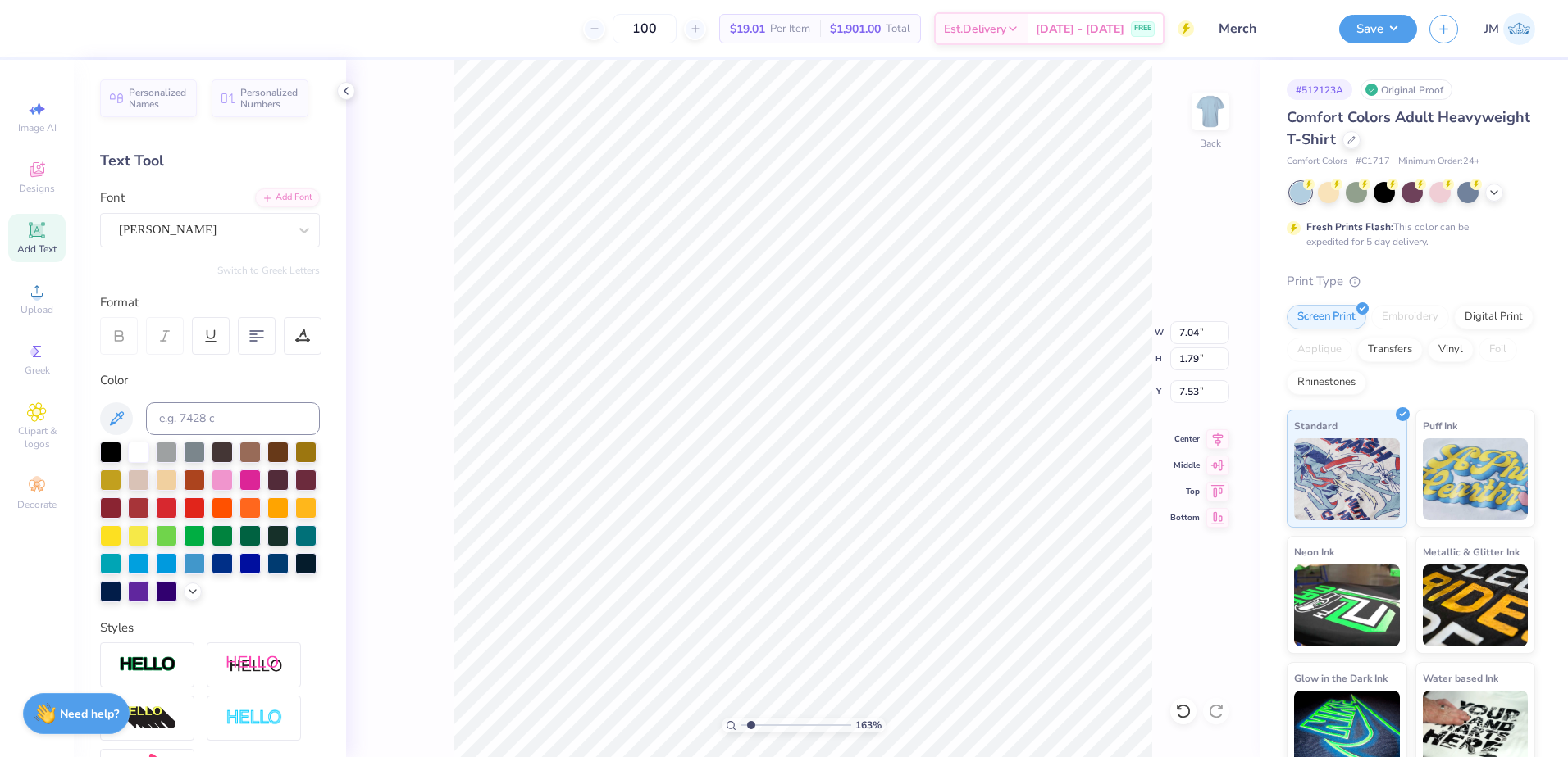
type input "12.80"
type input "1.67"
type input "9.66"
click at [1221, 439] on icon at bounding box center [1217, 437] width 22 height 20
click at [868, 578] on li "Group" at bounding box center [877, 577] width 128 height 32
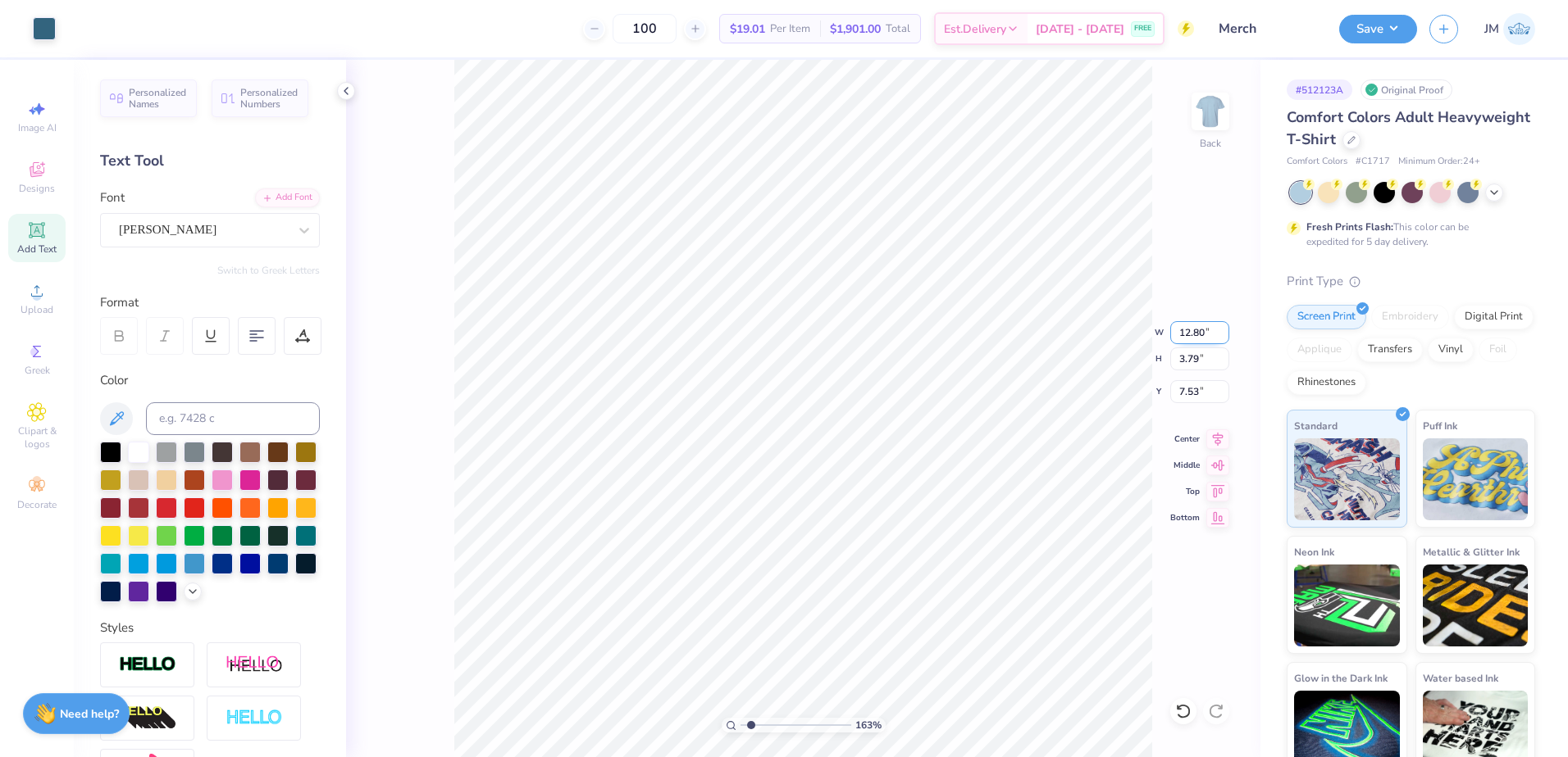
click at [1187, 335] on input "12.80" at bounding box center [1199, 333] width 59 height 22
type input "3.50"
type input "1.04"
type input "8.91"
type input "1"
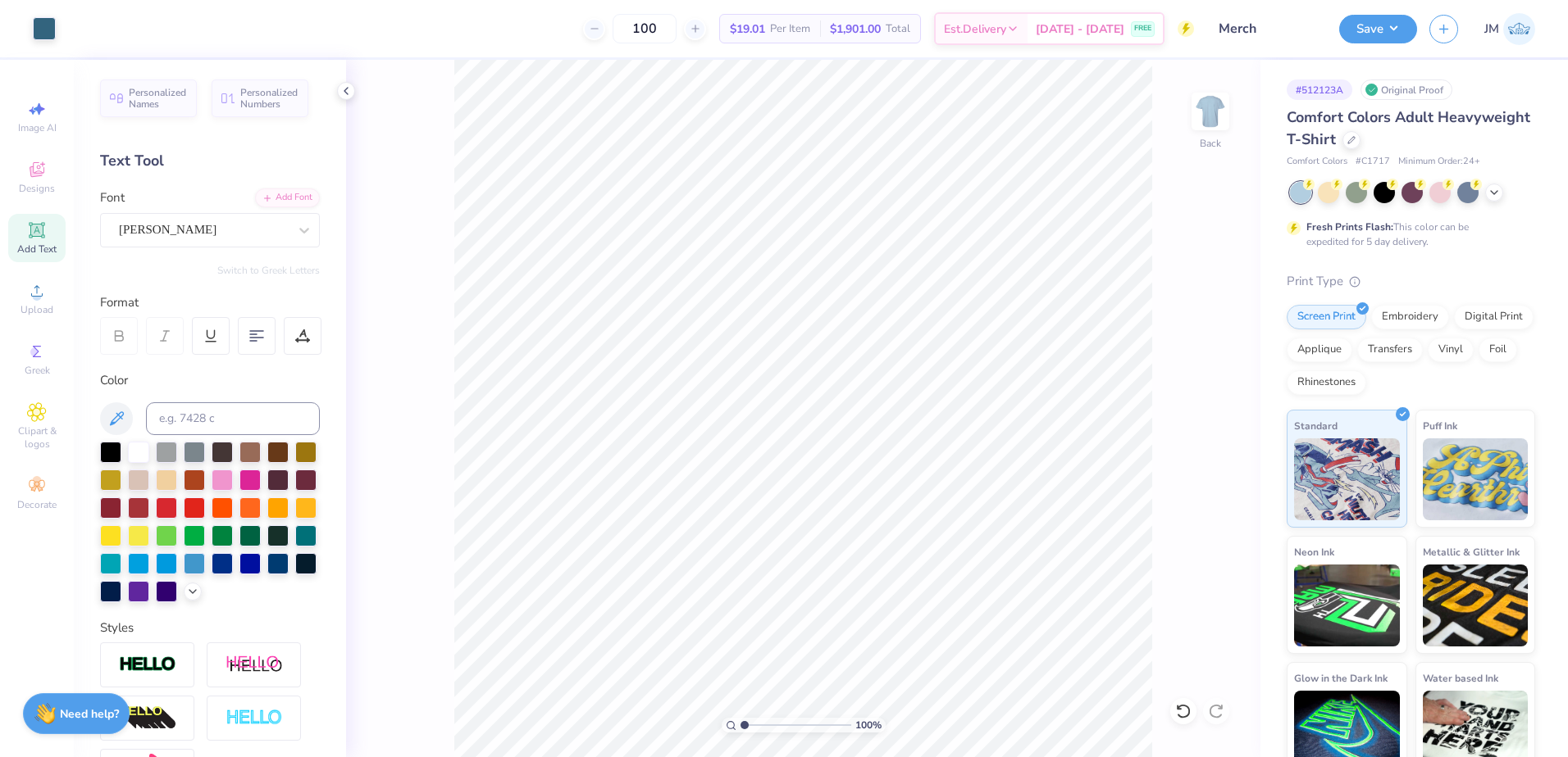
click at [740, 724] on input "range" at bounding box center [796, 725] width 111 height 15
click at [1194, 390] on input "3.80" at bounding box center [1199, 392] width 59 height 22
click at [1198, 363] on input "1.04" at bounding box center [1199, 359] width 59 height 22
type input "3.00"
click at [1202, 123] on img at bounding box center [1210, 111] width 66 height 66
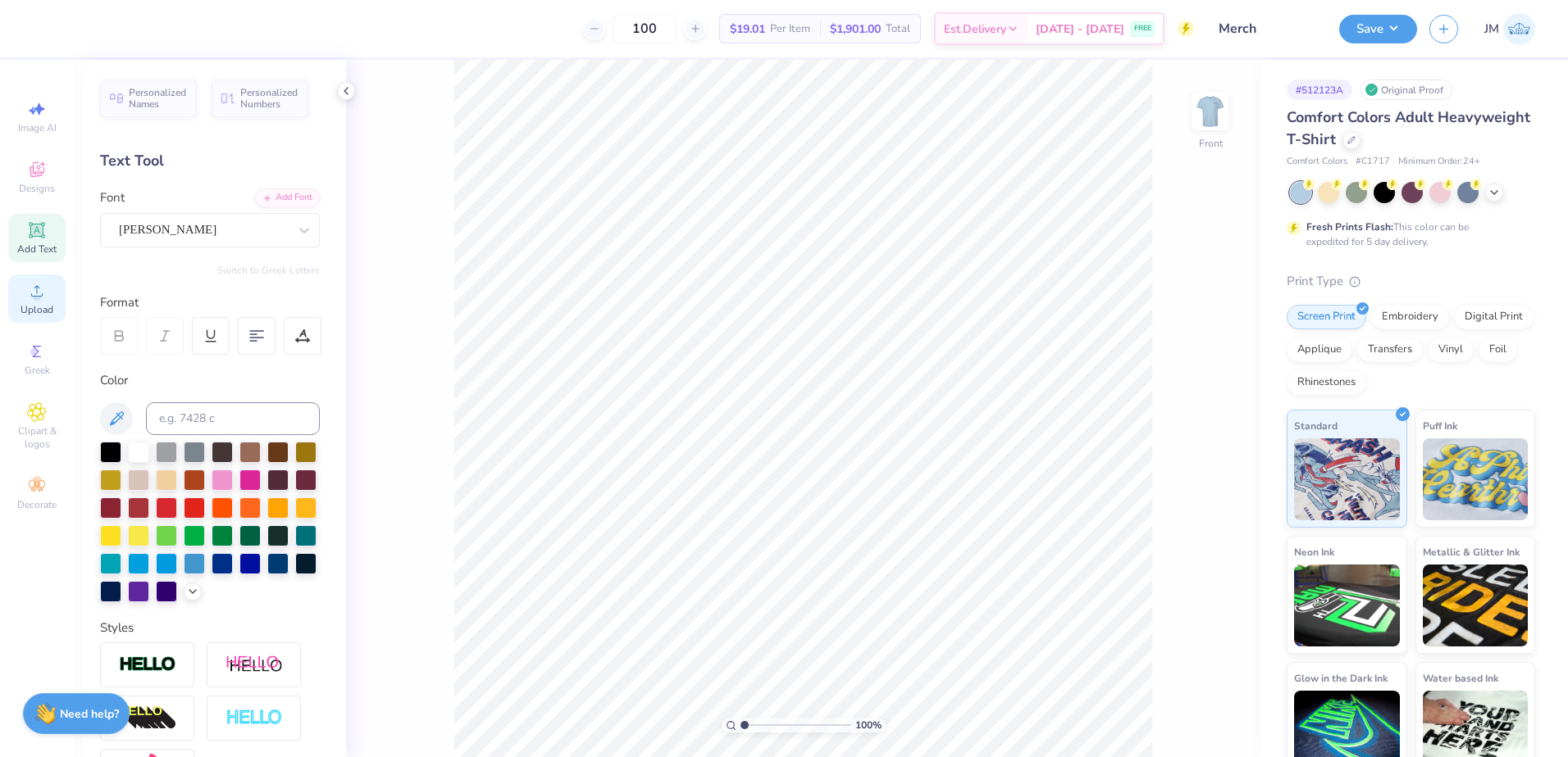
click at [28, 298] on div "Upload" at bounding box center [37, 299] width 57 height 49
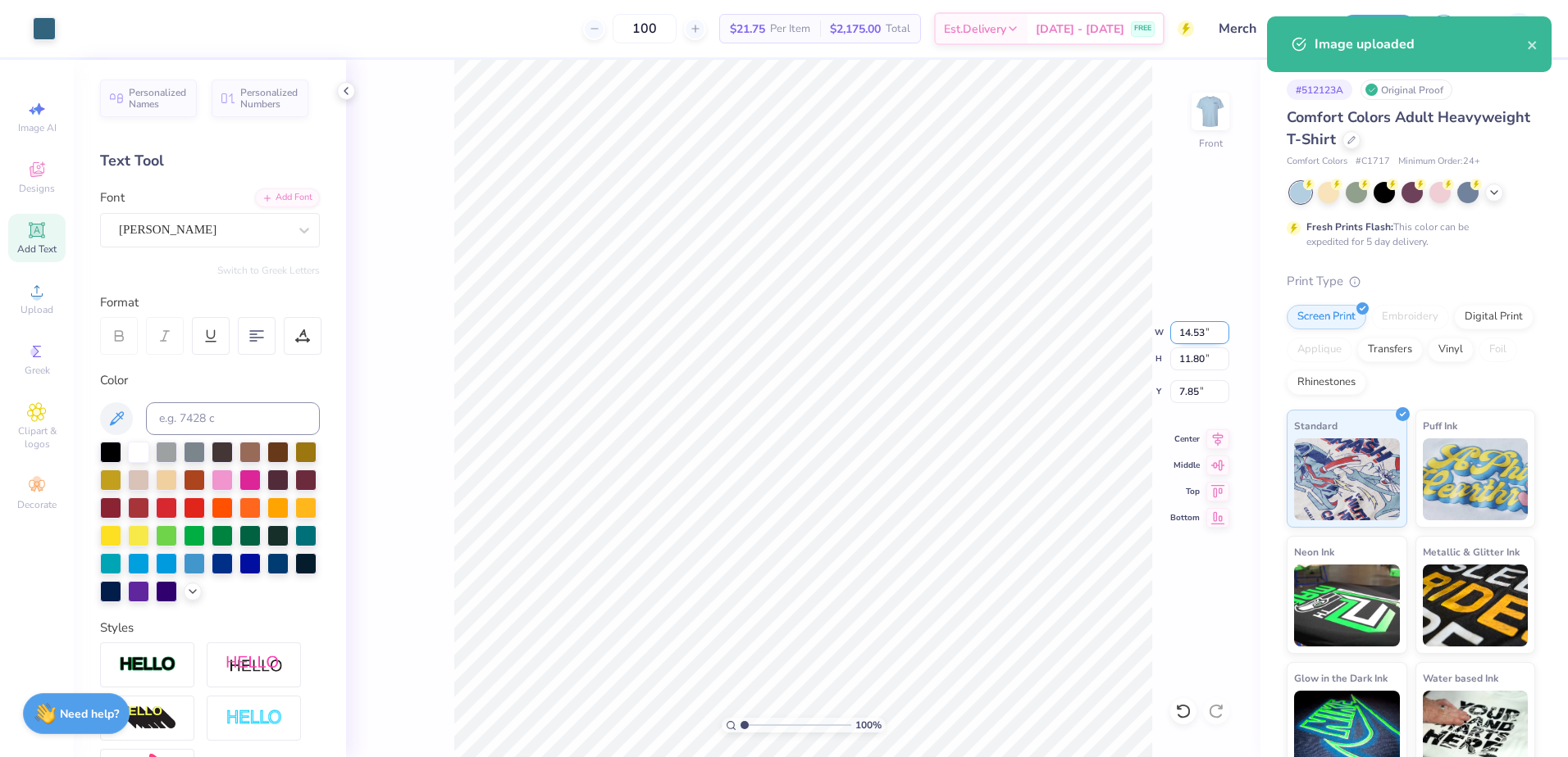
click at [1189, 329] on input "14.53" at bounding box center [1199, 333] width 59 height 22
type input "12.00"
type input "9.74"
click at [1184, 392] on input "8.88" at bounding box center [1199, 392] width 59 height 22
click at [1203, 357] on input "9.74" at bounding box center [1199, 359] width 59 height 22
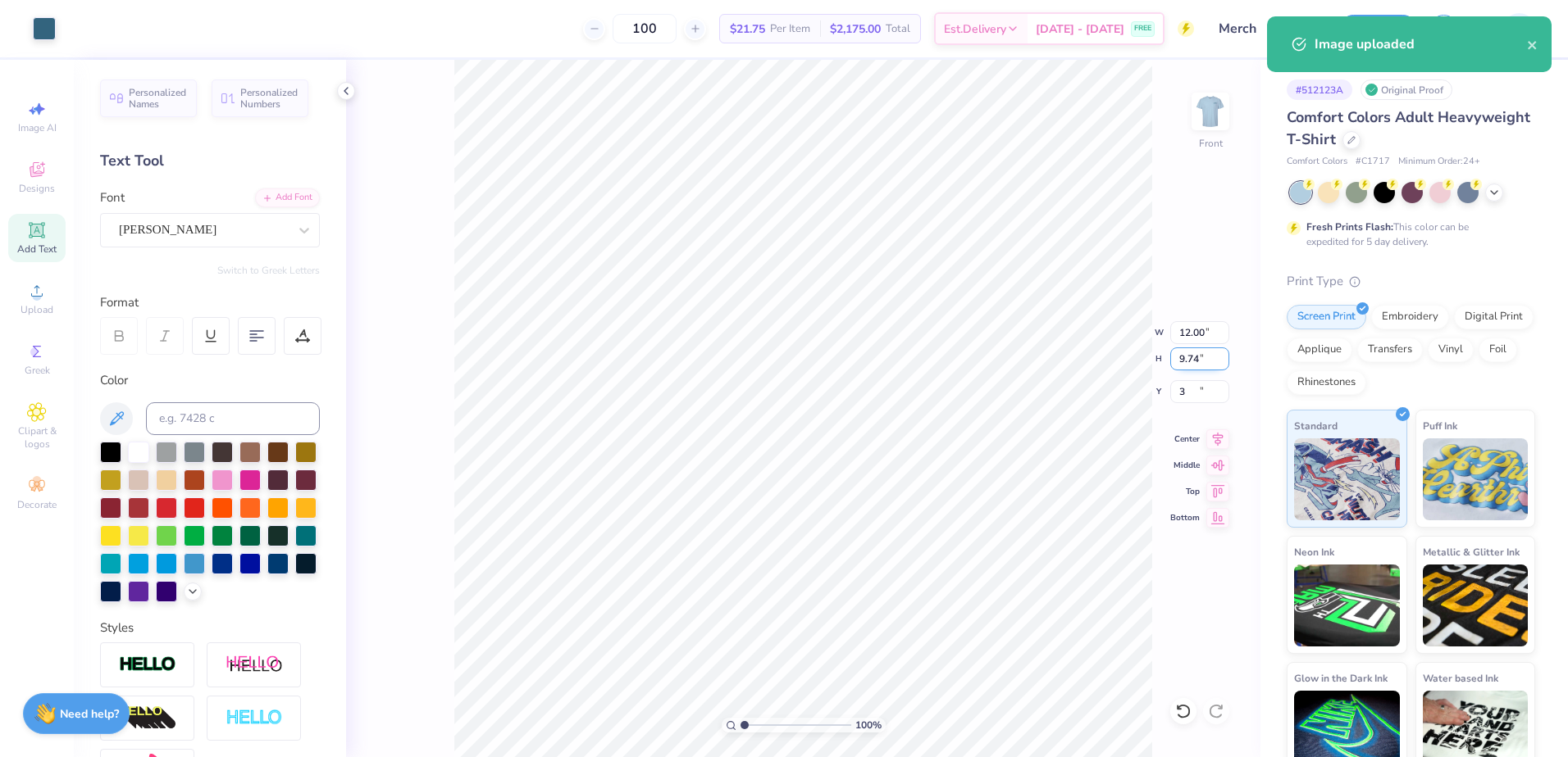
type input "3.00"
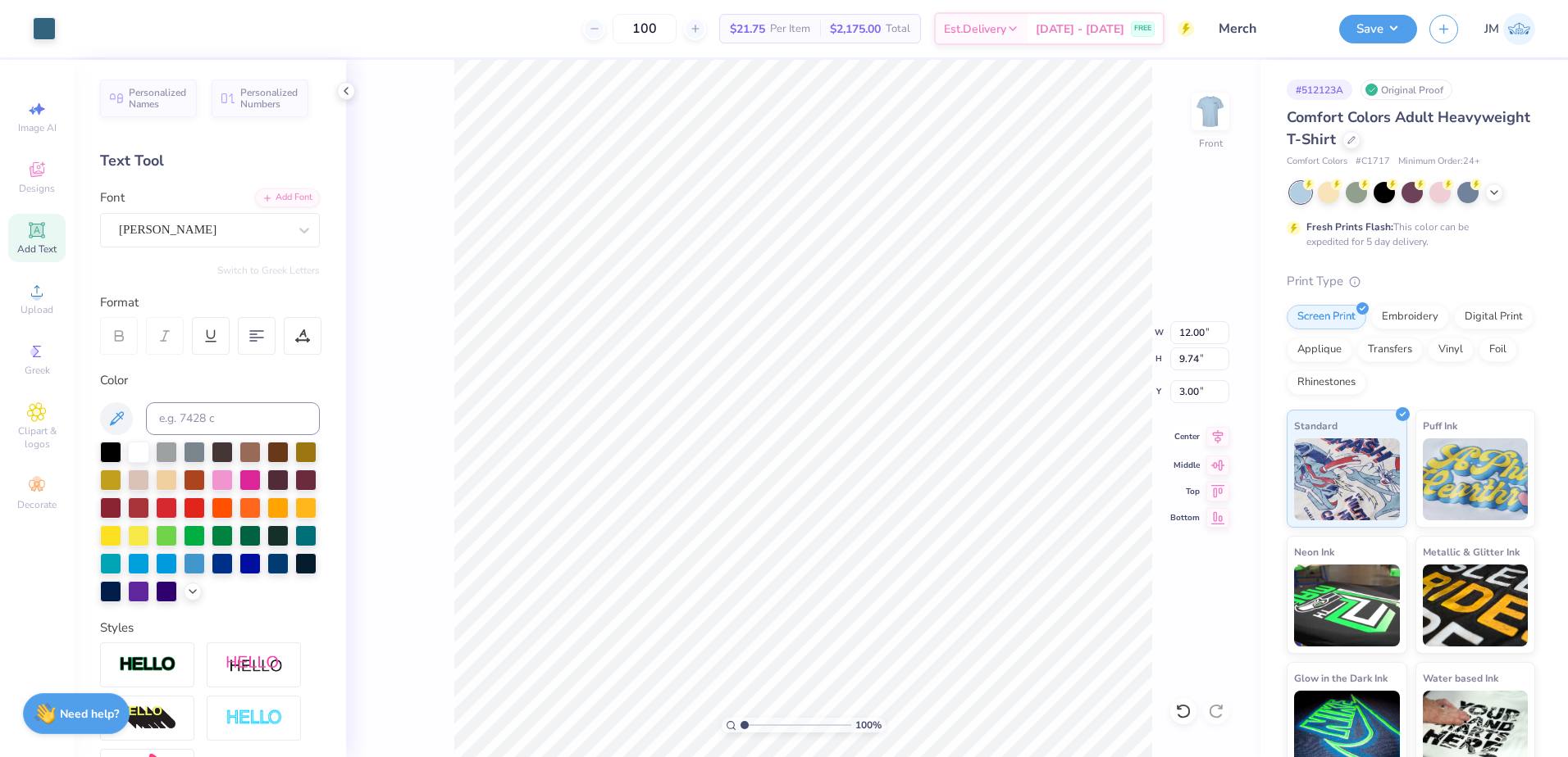
drag, startPoint x: 1226, startPoint y: 437, endPoint x: 1217, endPoint y: 435, distance: 9.2
click at [1226, 436] on icon at bounding box center [1217, 437] width 22 height 20
click at [1212, 126] on img at bounding box center [1210, 111] width 66 height 66
click at [1215, 118] on img at bounding box center [1210, 111] width 66 height 66
click at [1393, 22] on button "Save" at bounding box center [1378, 26] width 78 height 29
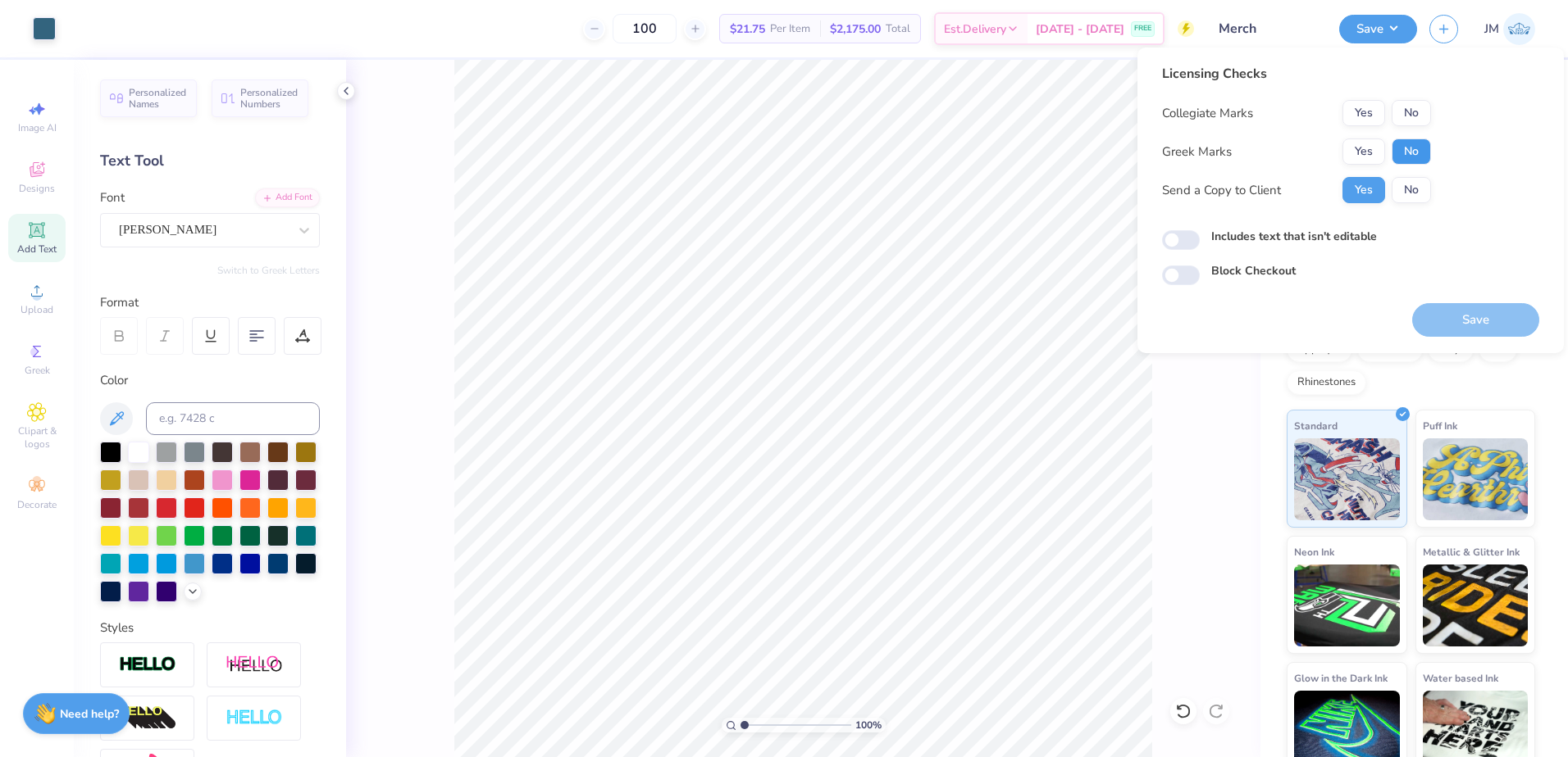
click at [1412, 147] on button "No" at bounding box center [1411, 152] width 39 height 26
click at [1413, 103] on button "No" at bounding box center [1411, 113] width 39 height 26
click at [1511, 319] on button "Save" at bounding box center [1476, 320] width 127 height 34
